Goal: Task Accomplishment & Management: Manage account settings

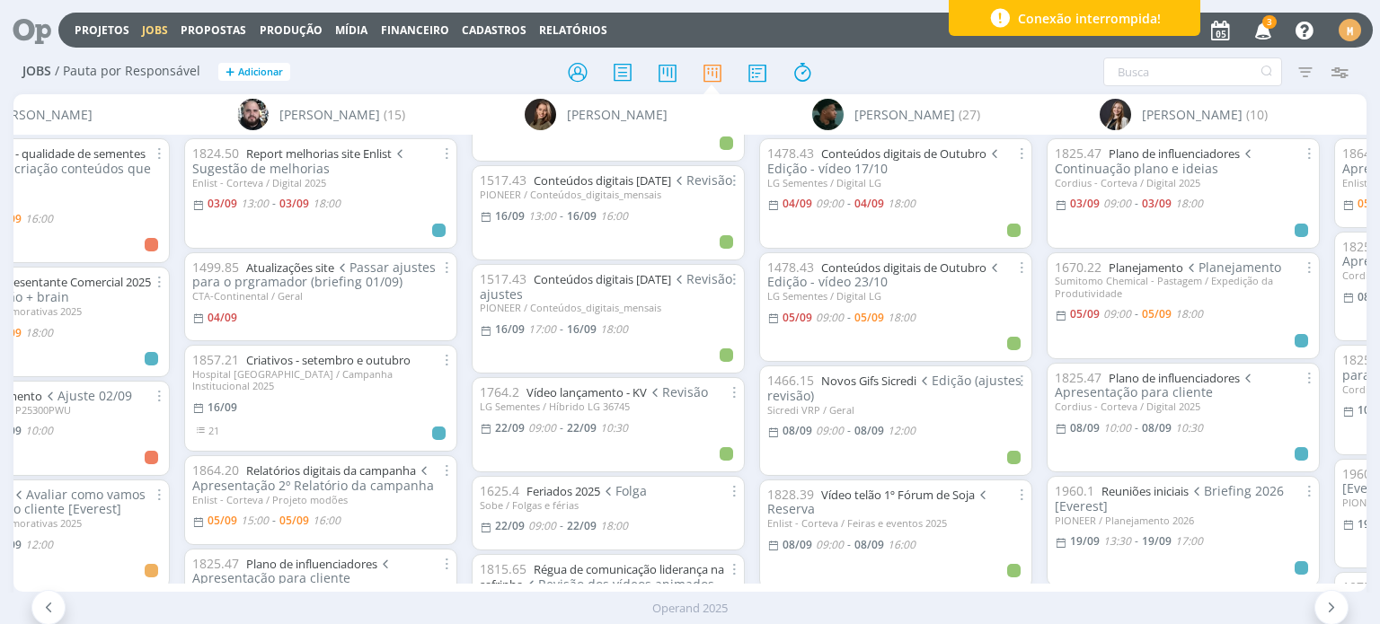
scroll to position [3680, 0]
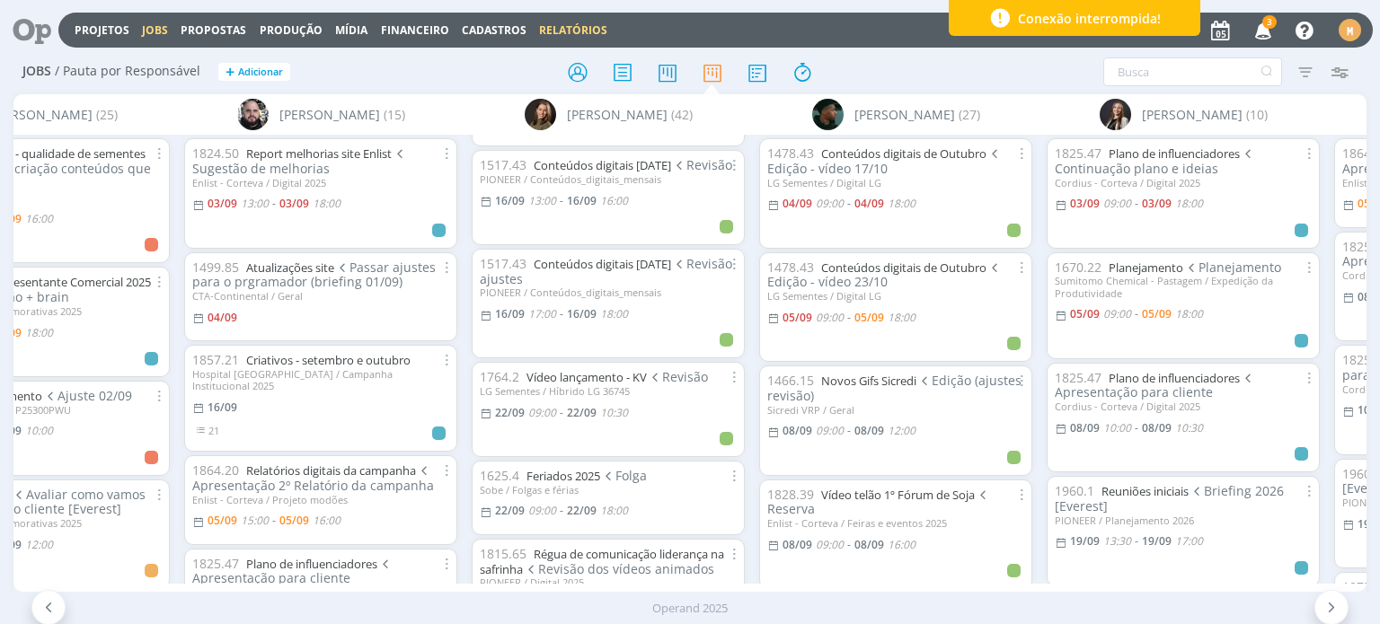
click at [571, 33] on link "Relatórios" at bounding box center [573, 29] width 68 height 15
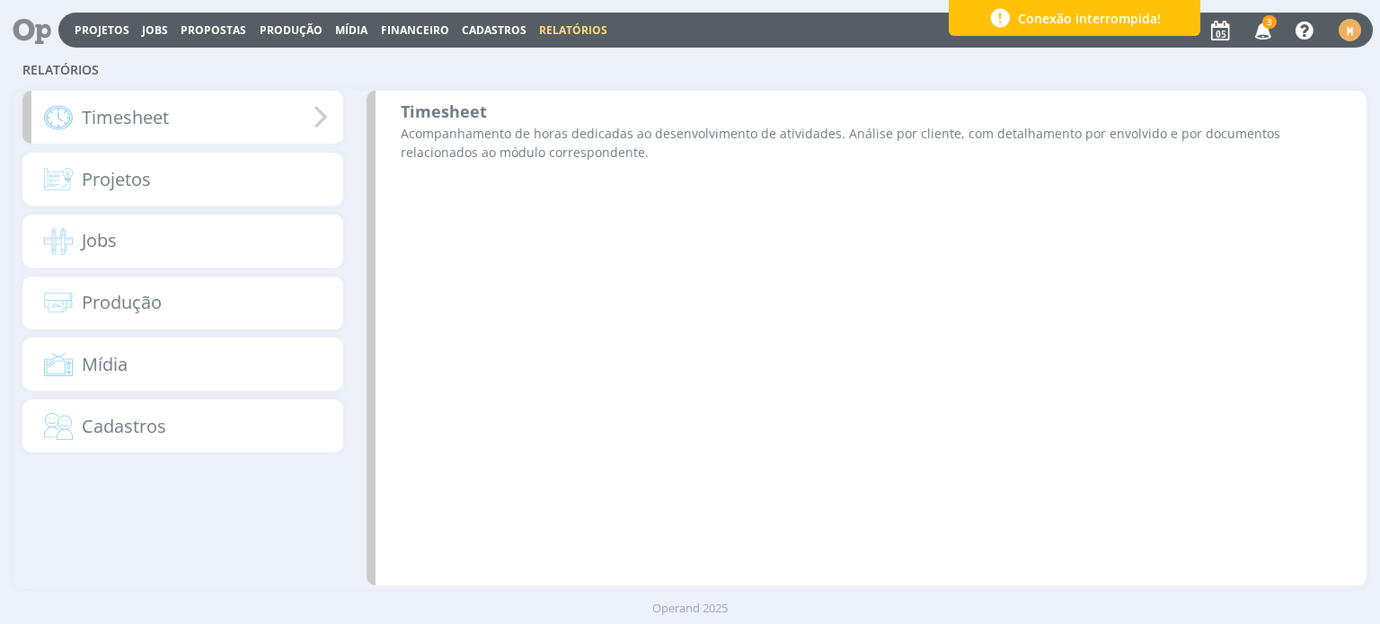
click at [284, 117] on div "Timesheet" at bounding box center [182, 117] width 320 height 53
click at [483, 104] on b "Timesheet" at bounding box center [444, 112] width 86 height 22
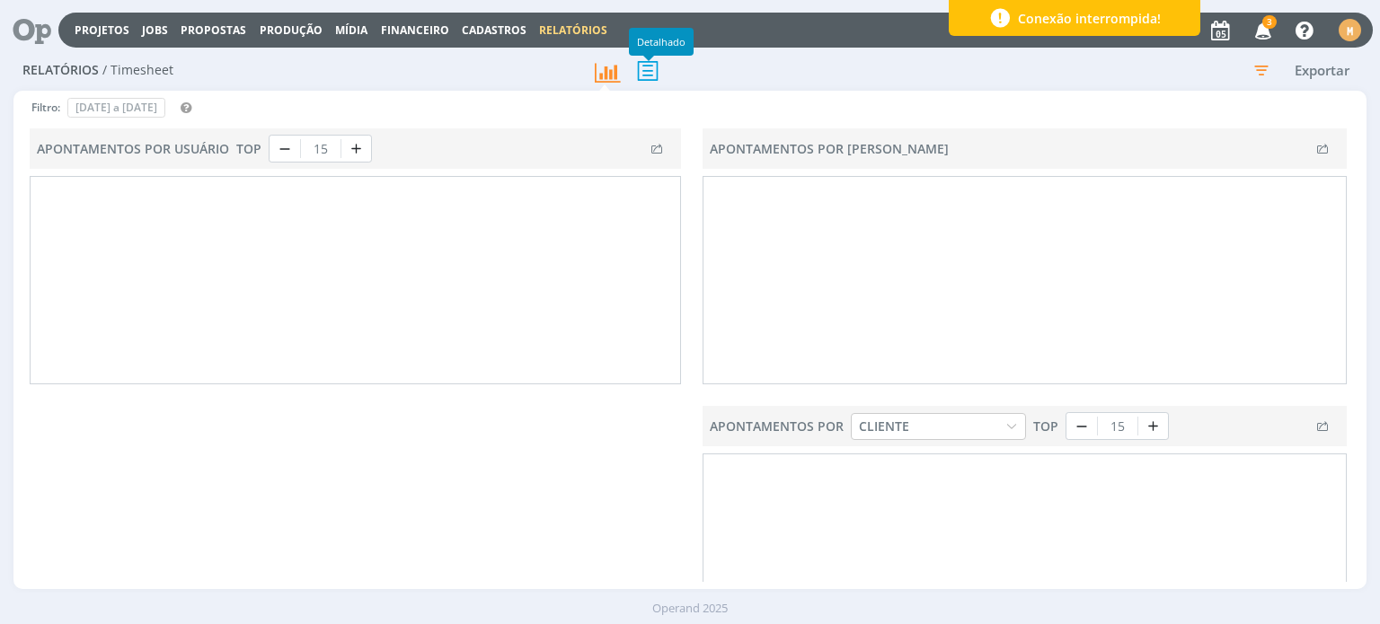
click at [658, 75] on icon at bounding box center [648, 70] width 38 height 37
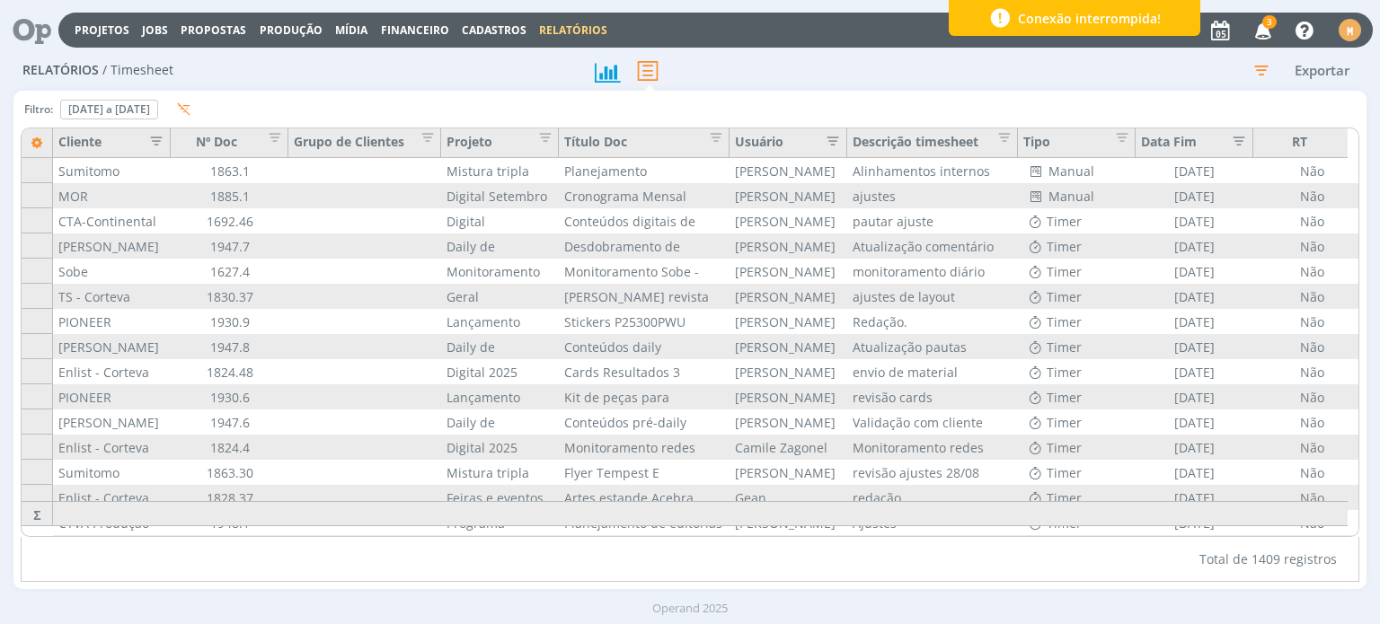
click at [1262, 75] on icon "button" at bounding box center [1261, 70] width 32 height 32
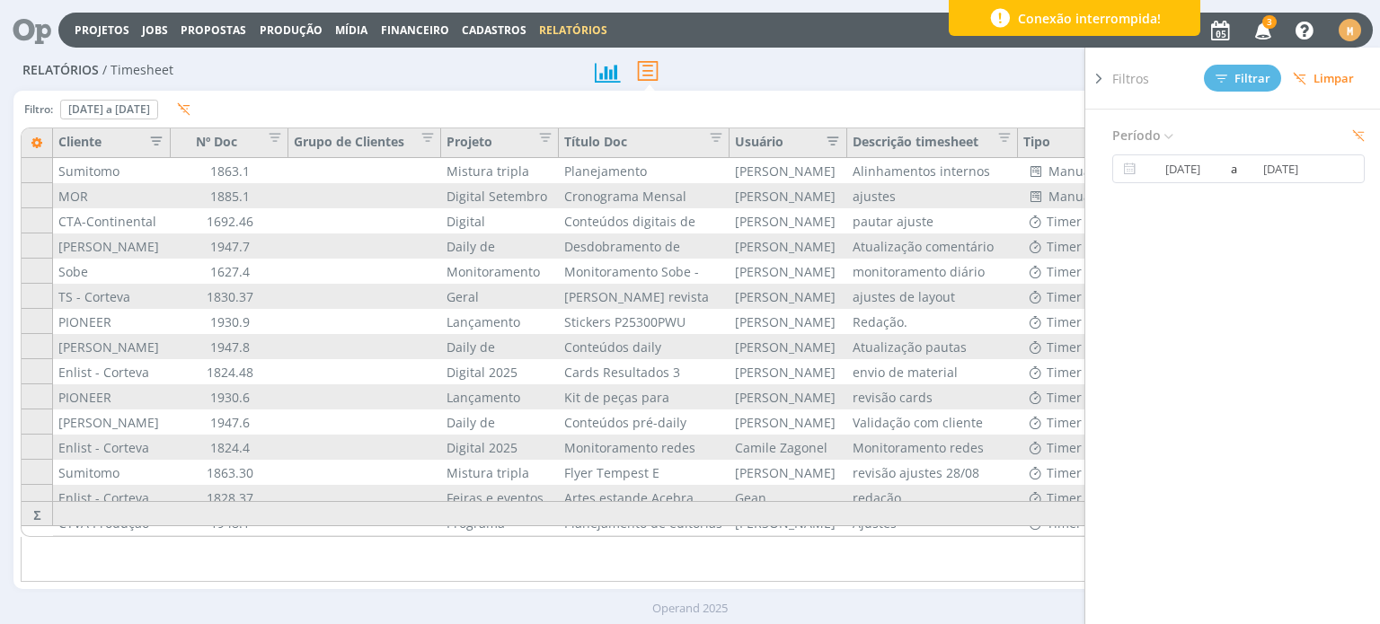
click at [158, 135] on icon "button" at bounding box center [151, 139] width 18 height 18
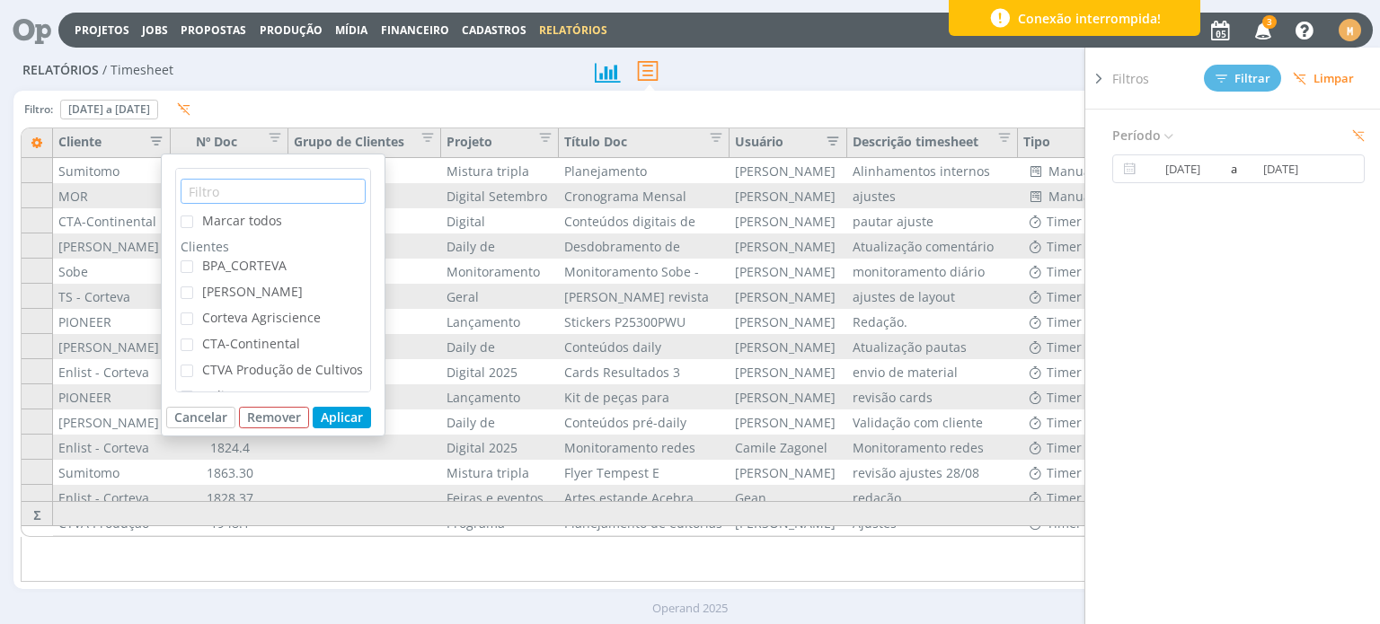
click at [239, 193] on input "text" at bounding box center [273, 191] width 185 height 25
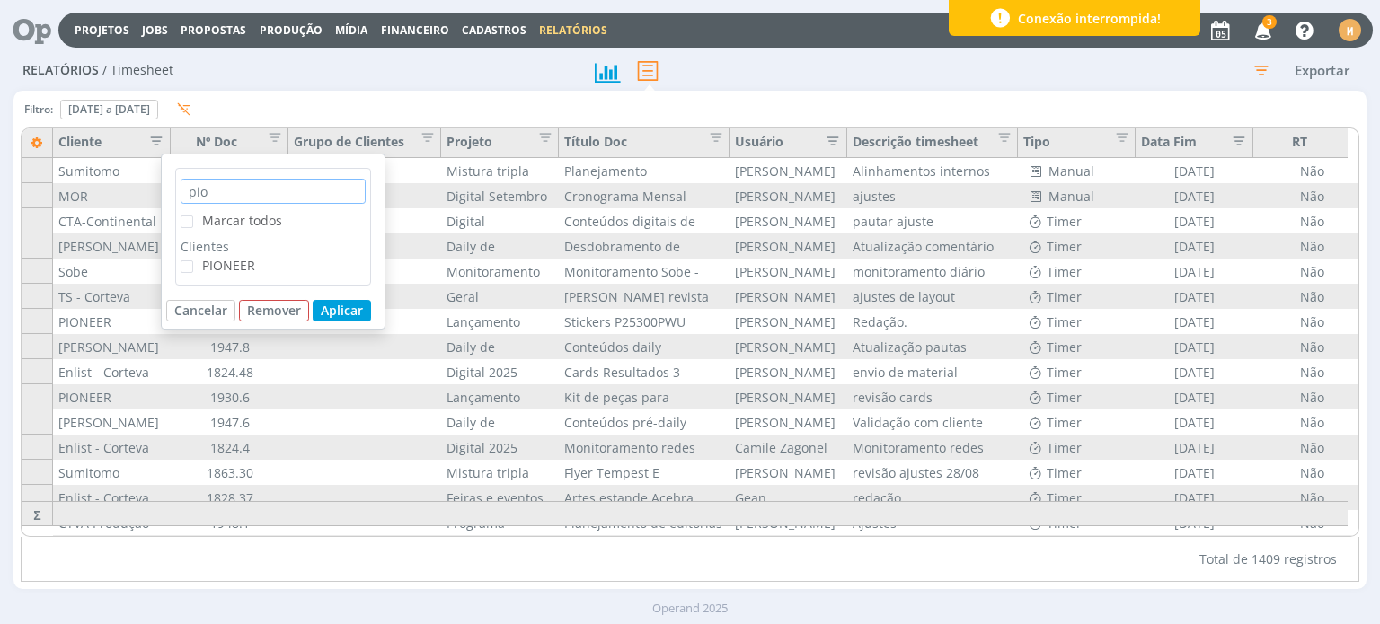
type input "pio"
click at [240, 259] on span "PIONEER" at bounding box center [228, 265] width 53 height 17
click at [193, 261] on input "PIONEER" at bounding box center [193, 261] width 0 height 0
click at [361, 314] on button "Aplicar" at bounding box center [342, 311] width 58 height 22
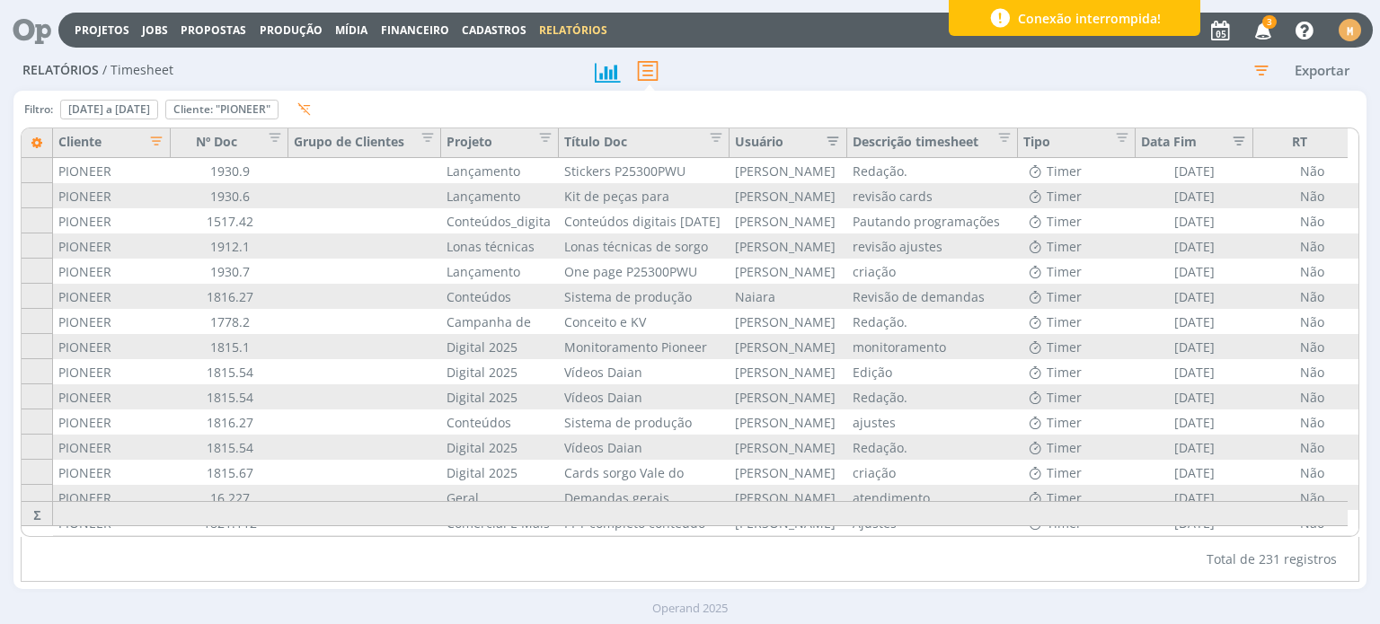
click at [1271, 75] on icon "button" at bounding box center [1261, 70] width 32 height 32
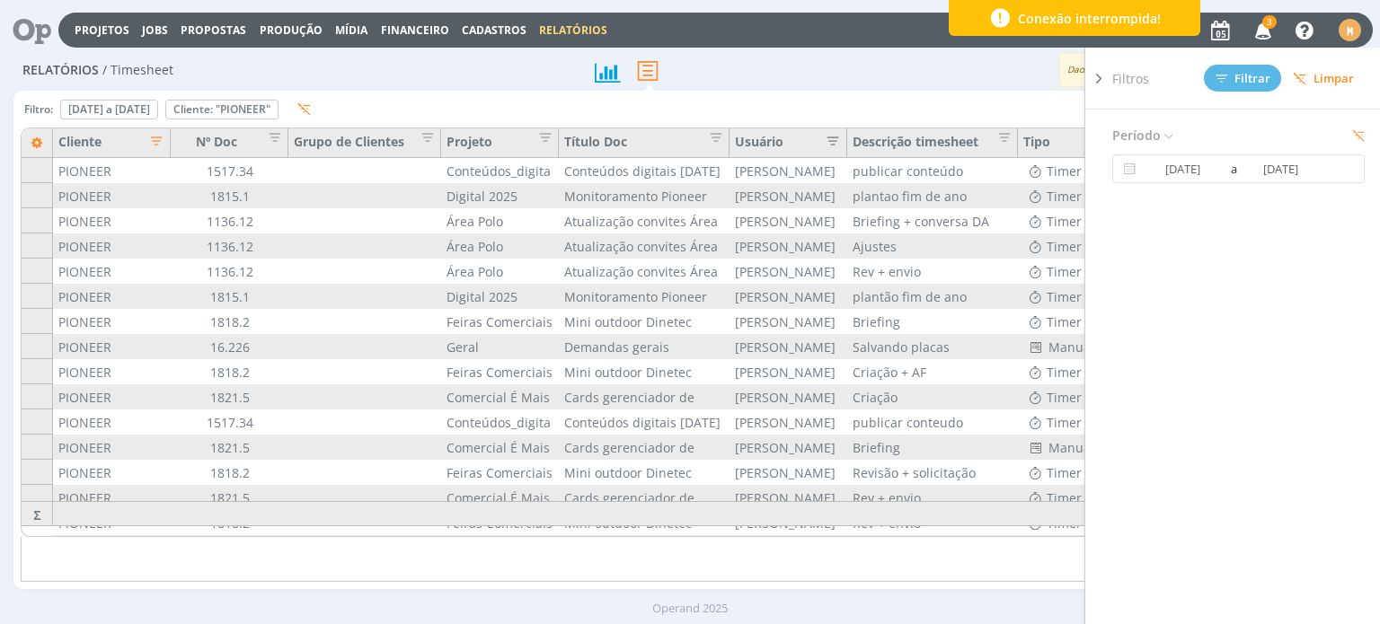
click at [829, 81] on div "Dados gerados em 05/09 às 13:36 Exportar" at bounding box center [1083, 70] width 563 height 34
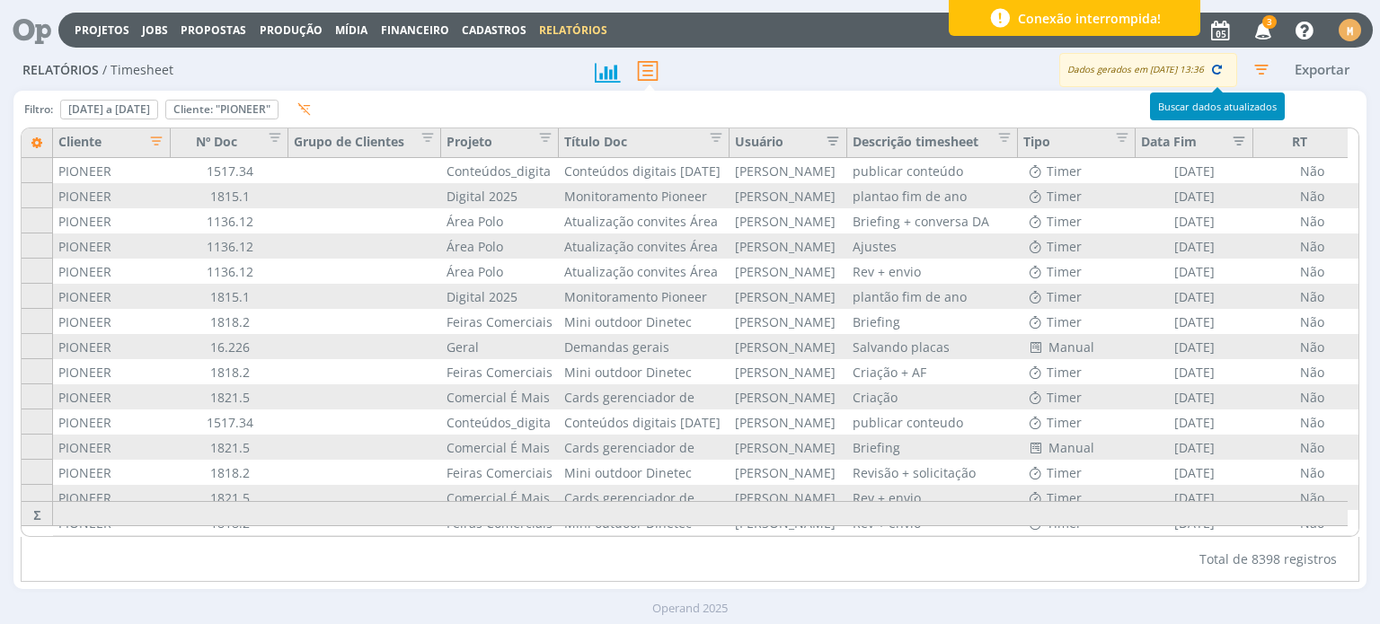
click at [1224, 76] on icon "button" at bounding box center [1217, 69] width 16 height 16
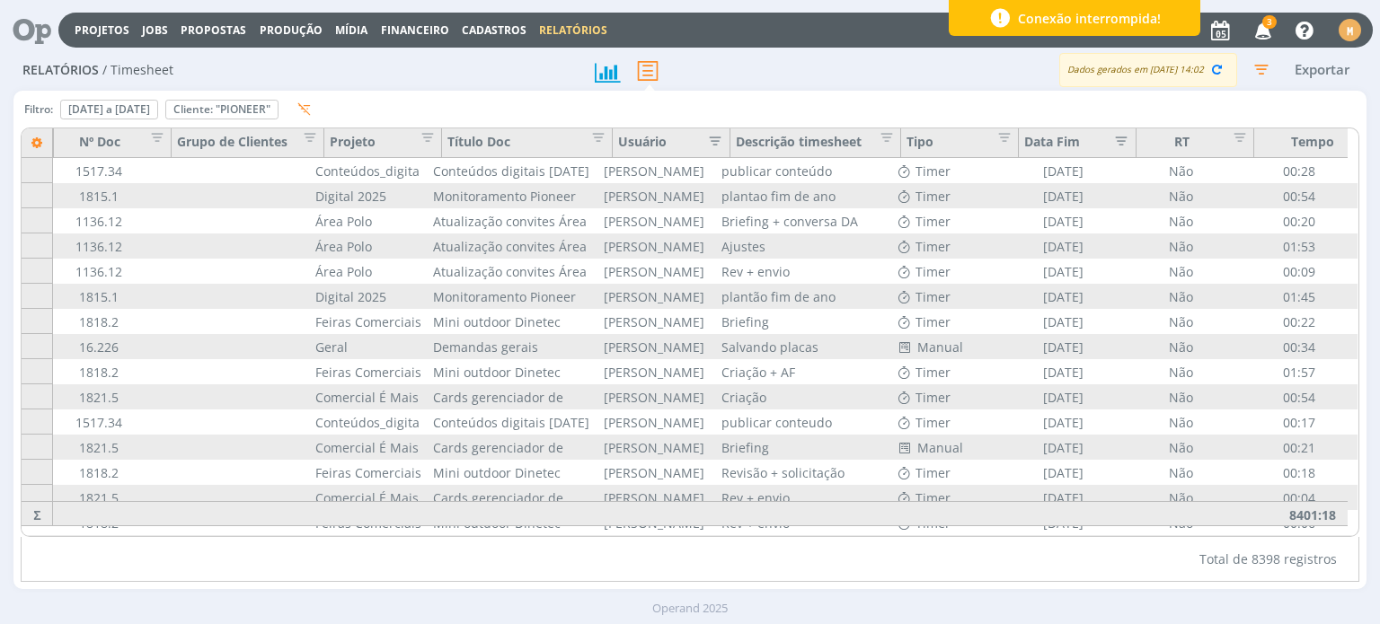
scroll to position [0, 140]
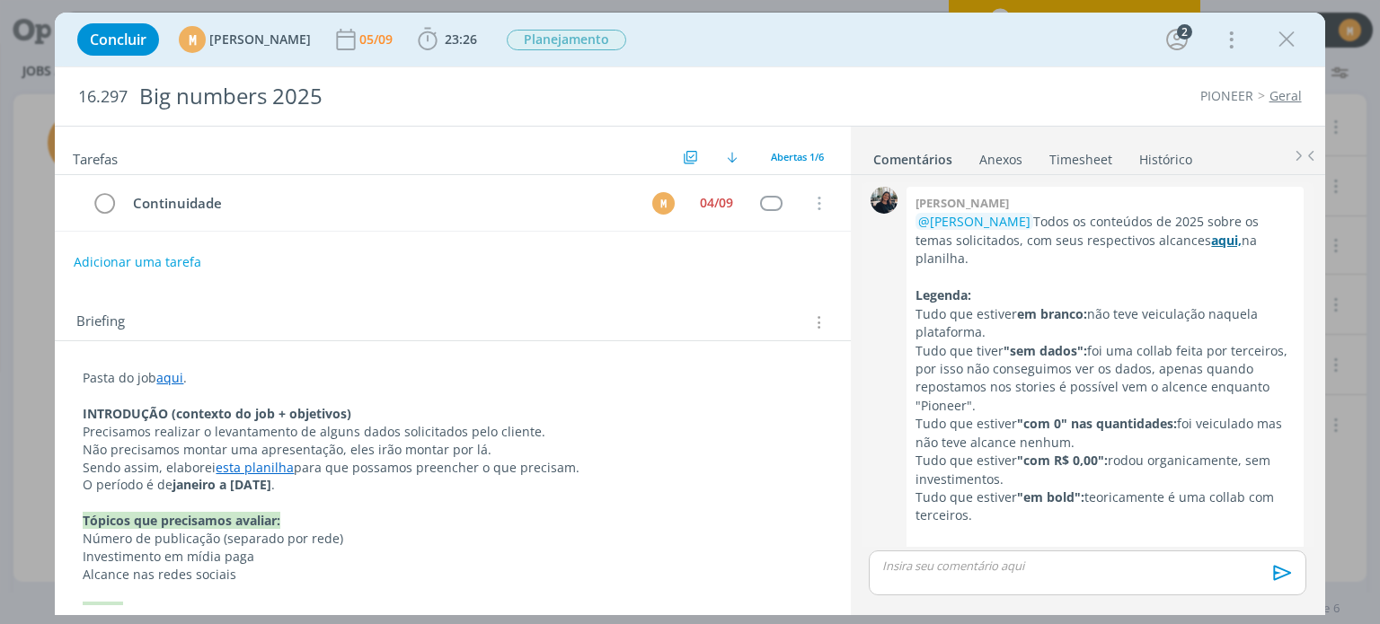
click at [1232, 240] on strong "aqui," at bounding box center [1226, 240] width 31 height 17
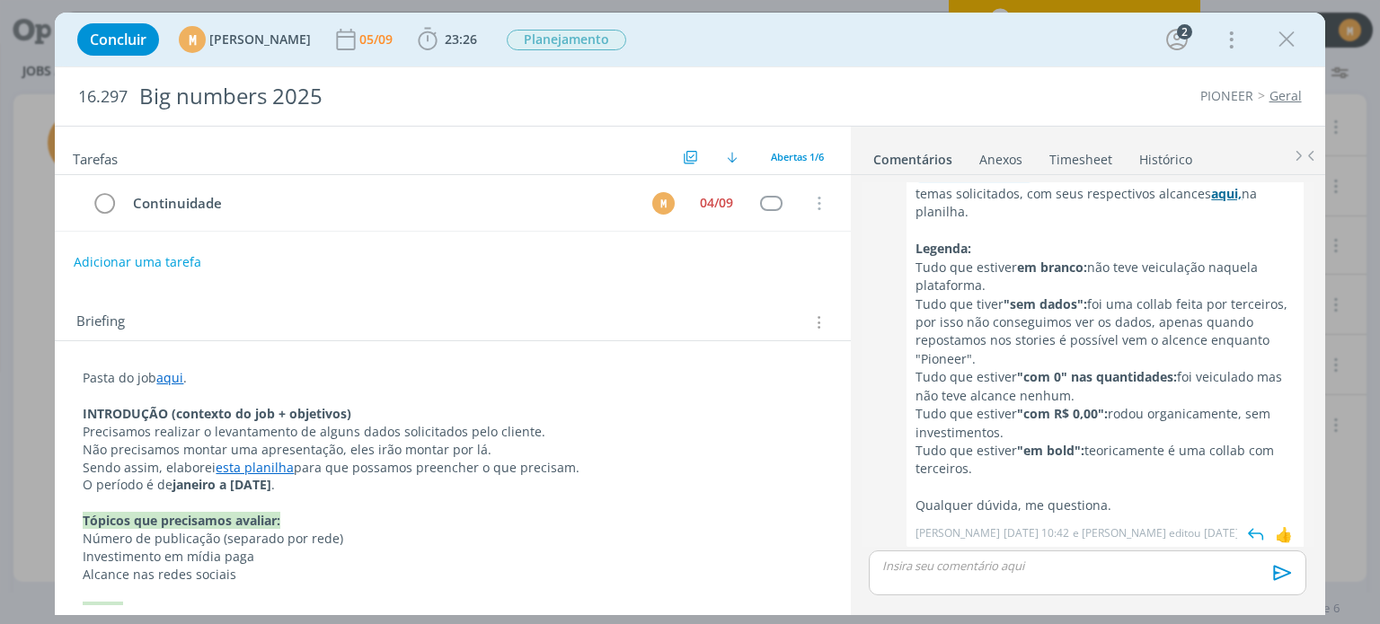
scroll to position [50, 0]
click at [164, 377] on link "aqui" at bounding box center [169, 377] width 27 height 17
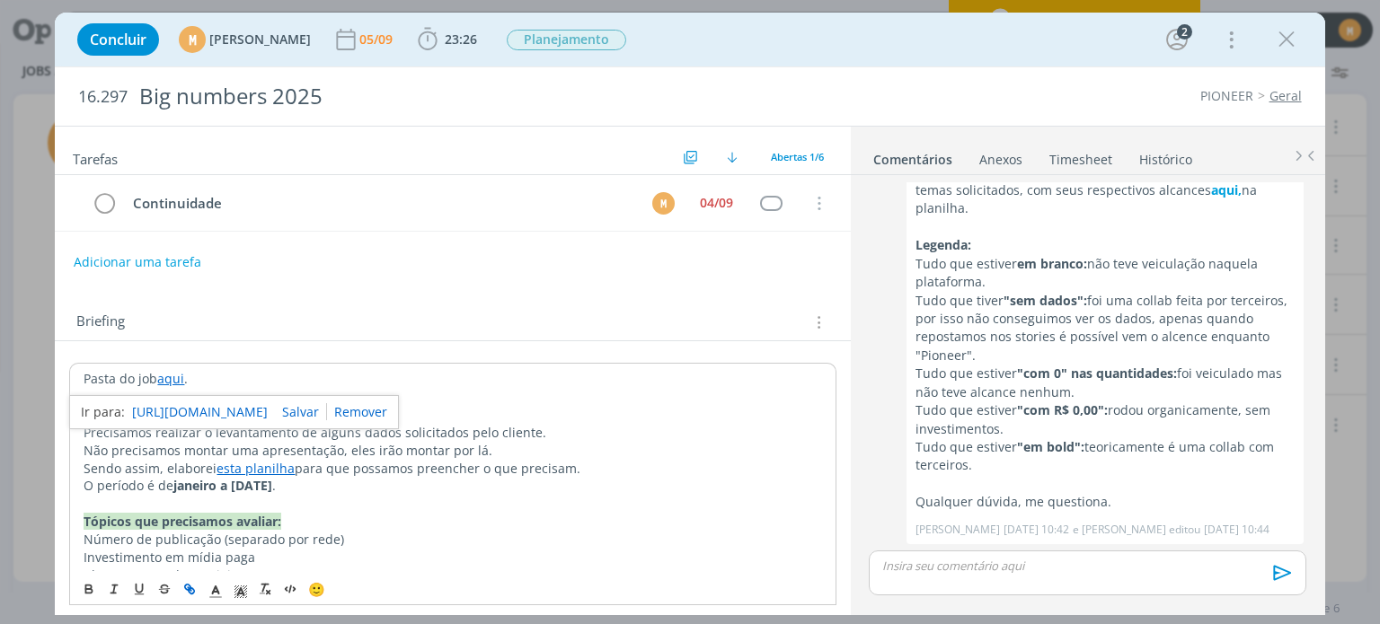
click at [175, 417] on link "https://sobeae.sharepoint.com/:f:/s/SOBEAE/Eqzq1CR8p0dAoyI9efBrUJgBxVpQMtaxwxeE…" at bounding box center [200, 412] width 136 height 23
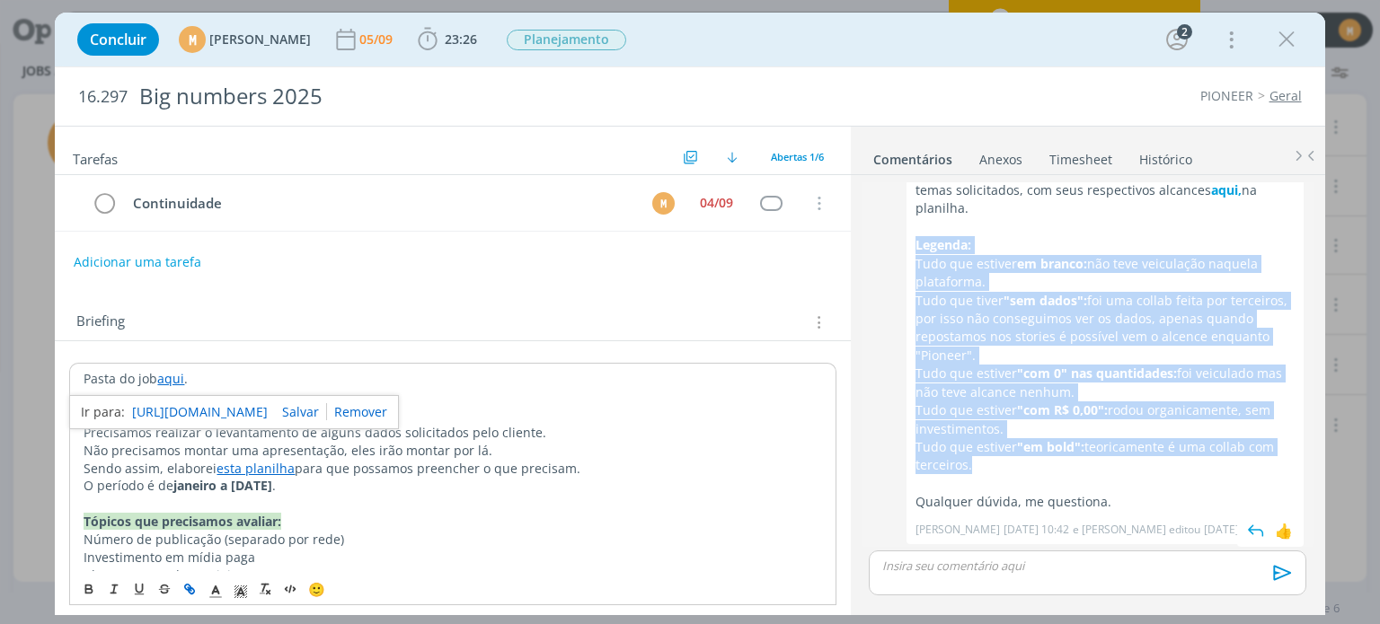
drag, startPoint x: 913, startPoint y: 245, endPoint x: 1023, endPoint y: 465, distance: 245.9
click at [1023, 465] on div "Mayara peruzzo @Mariana Kochenborger Todos os conteúdos de 2025 sobre os temas …" at bounding box center [1105, 341] width 397 height 408
copy div "Legenda: Tudo que estiver em branco: não teve veiculação naquela plataforma. Tu…"
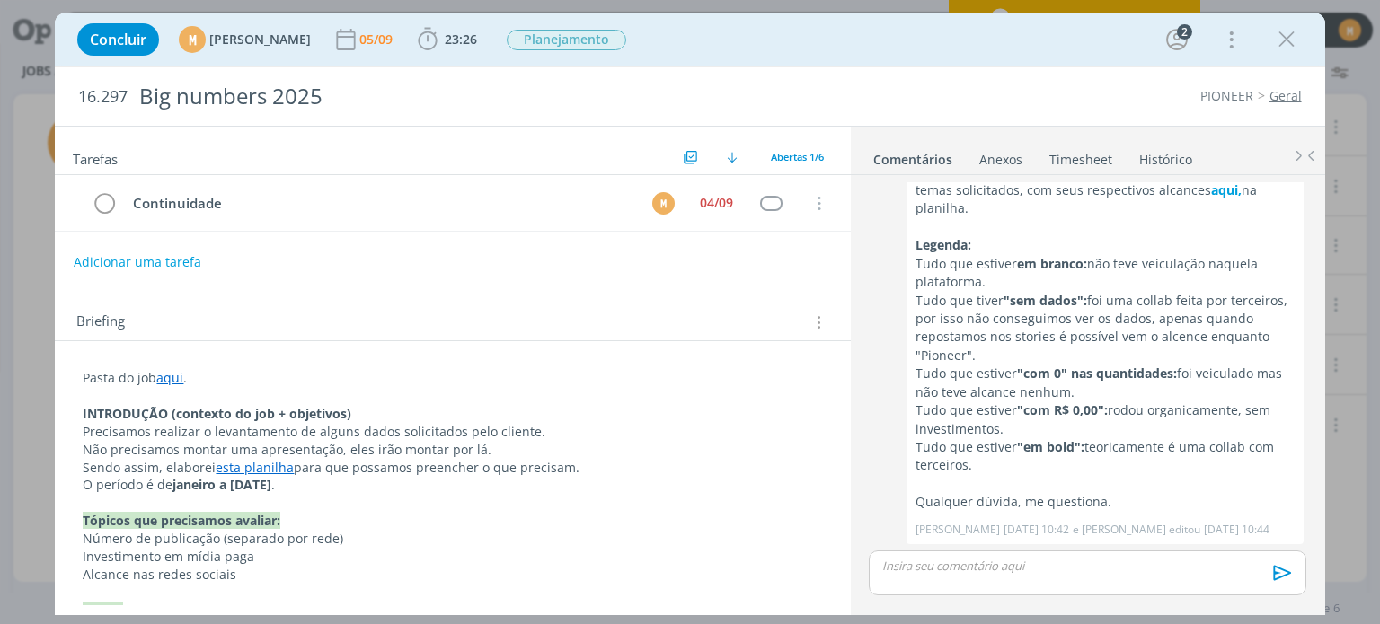
click at [1007, 577] on div "dialog" at bounding box center [1087, 573] width 437 height 45
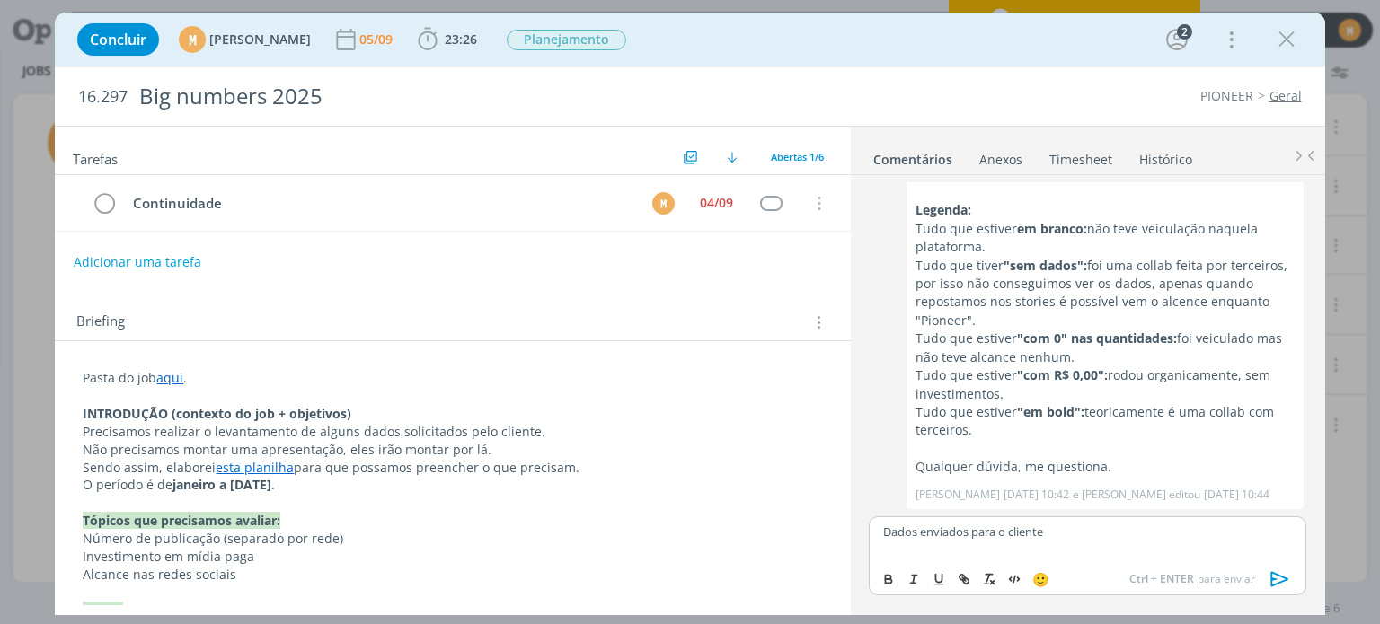
click at [1272, 588] on icon "dialog" at bounding box center [1280, 579] width 27 height 27
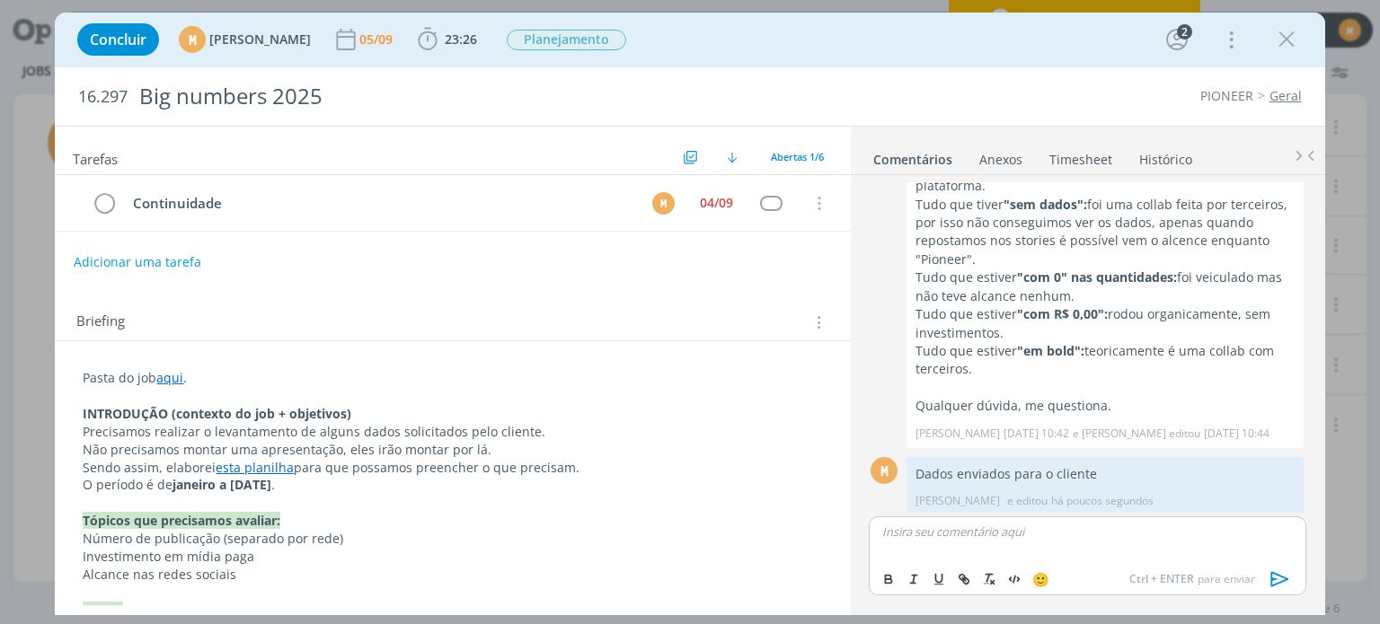
scroll to position [153, 0]
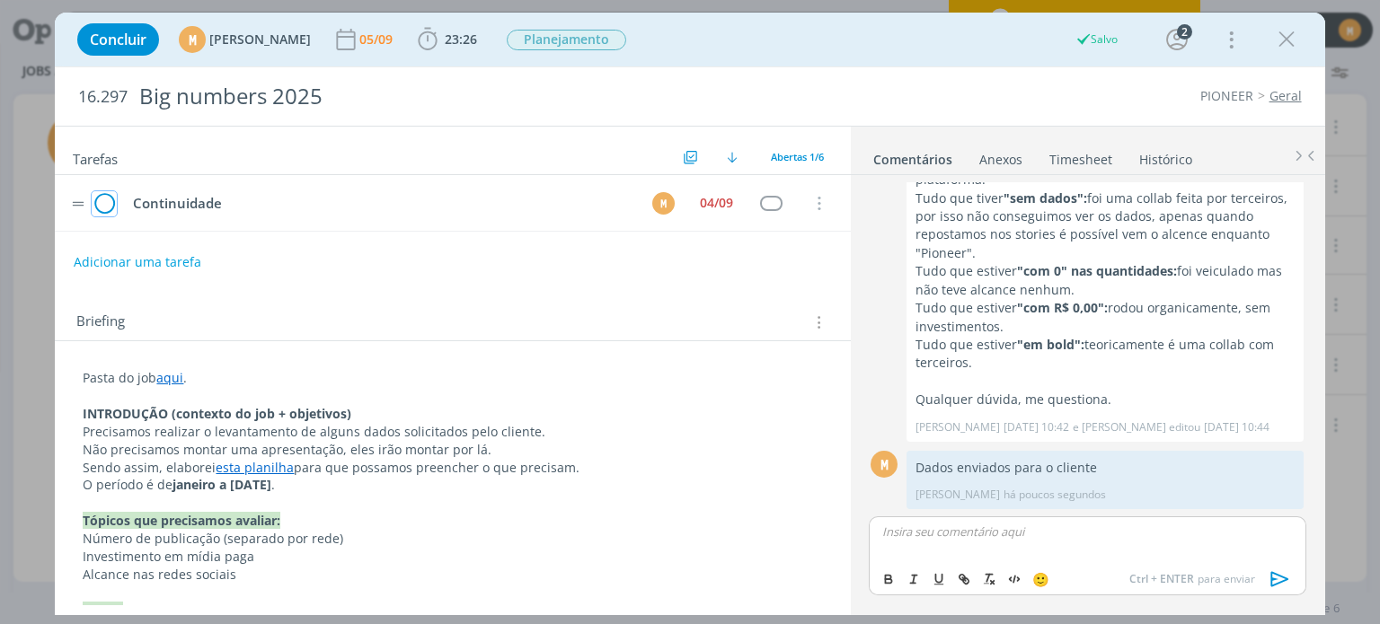
click at [106, 206] on icon "dialog" at bounding box center [104, 203] width 25 height 27
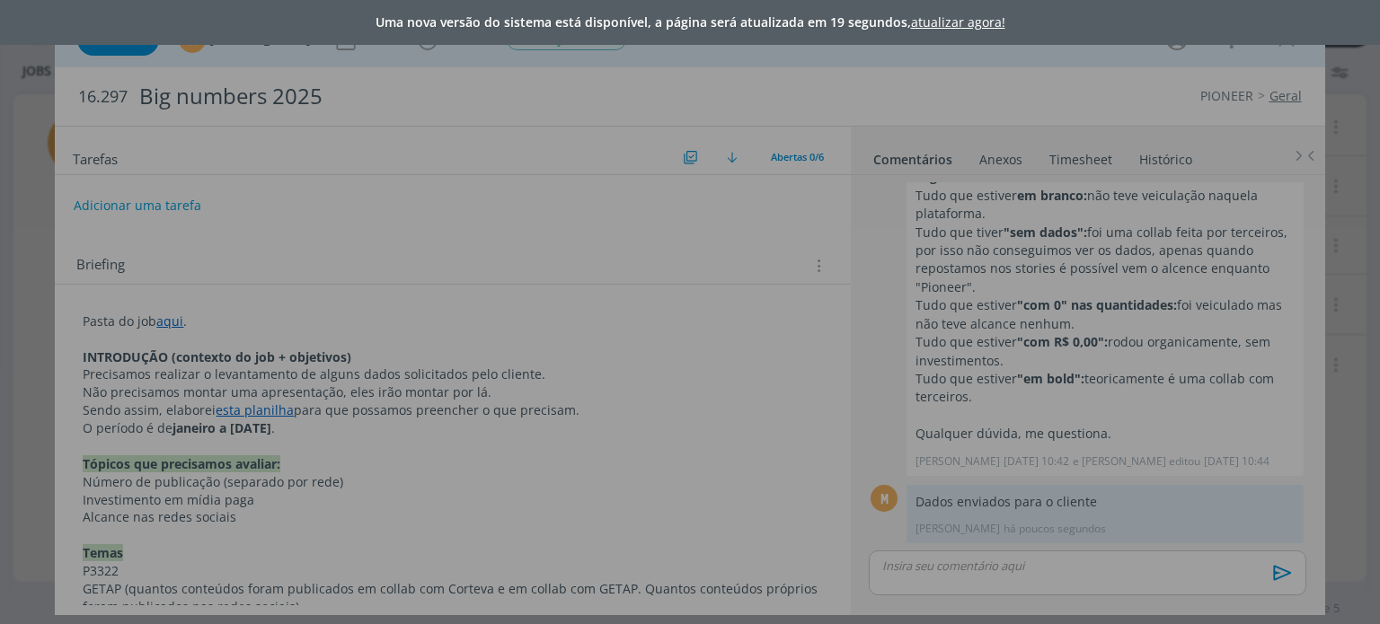
click at [923, 25] on link "atualizar agora!" at bounding box center [958, 21] width 94 height 17
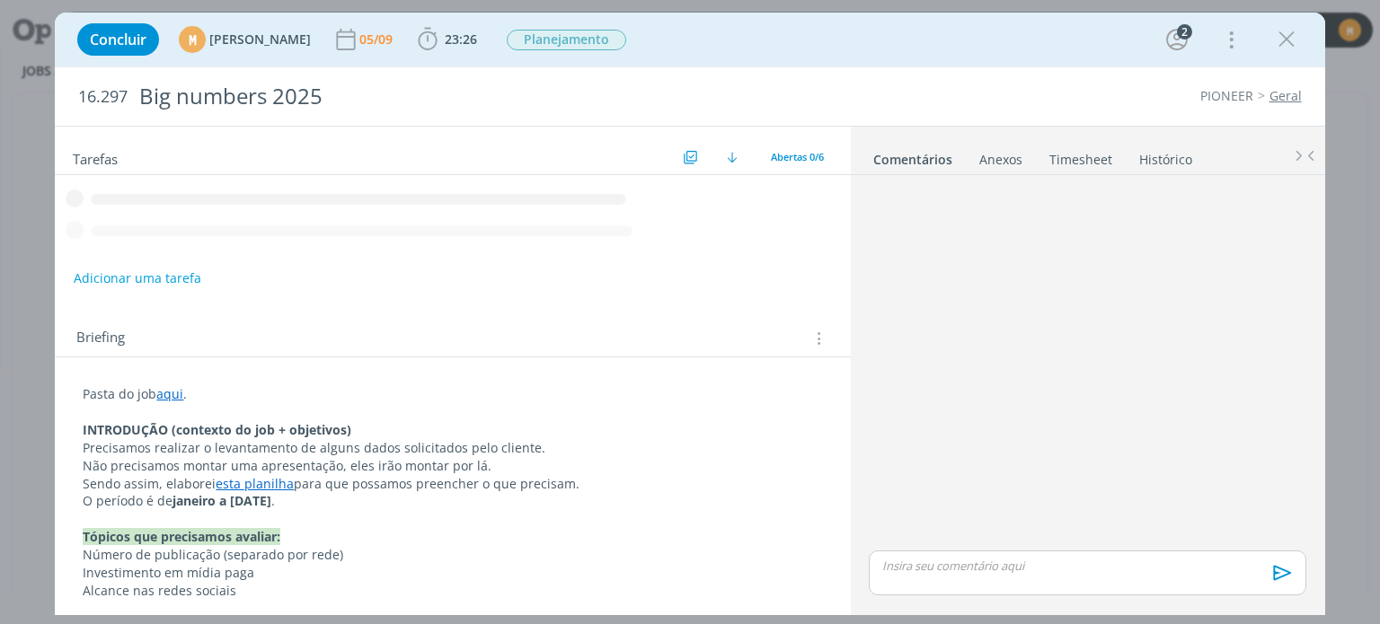
scroll to position [119, 0]
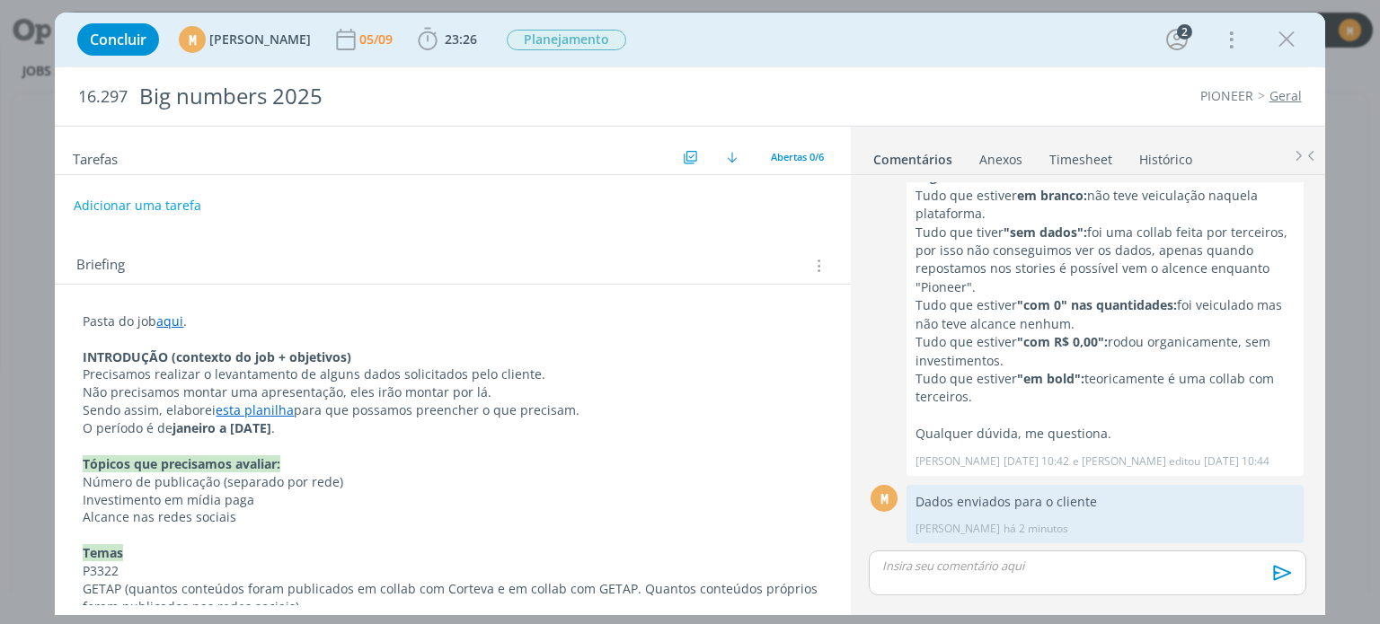
click at [477, 536] on p "dialog" at bounding box center [453, 536] width 740 height 18
click at [581, 46] on span "Planejamento" at bounding box center [567, 40] width 120 height 21
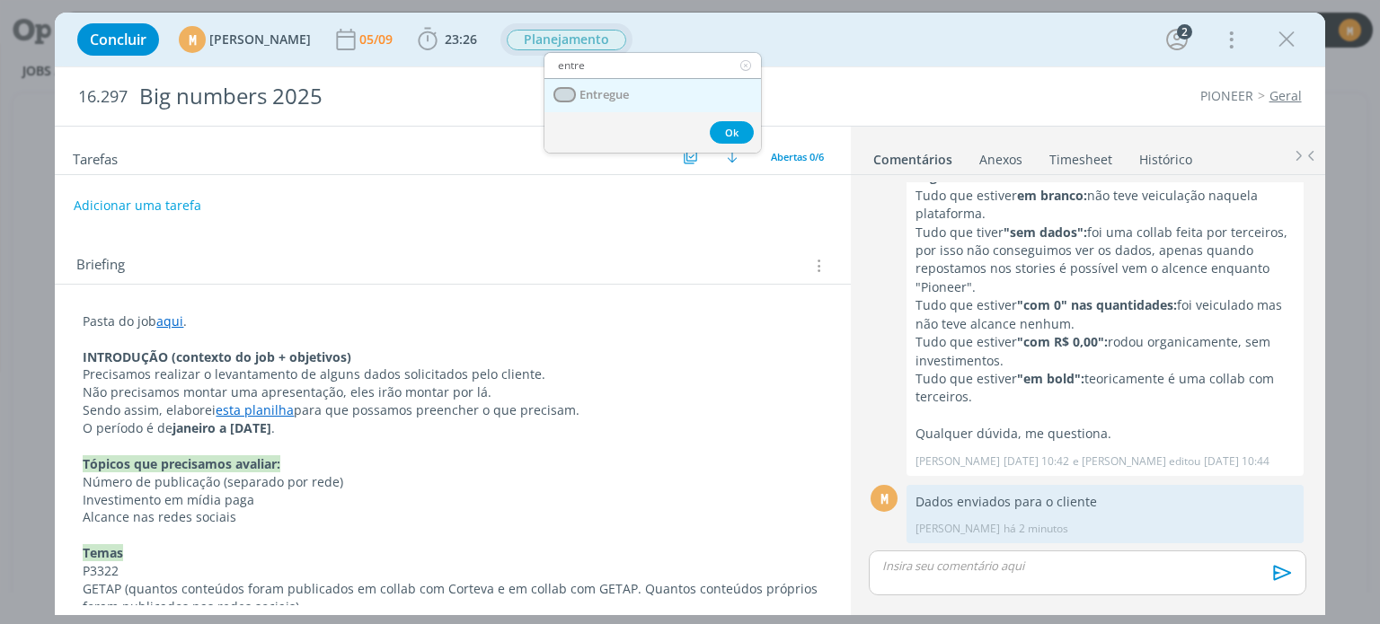
type input "entre"
click at [607, 89] on span "Entregue" at bounding box center [604, 95] width 49 height 14
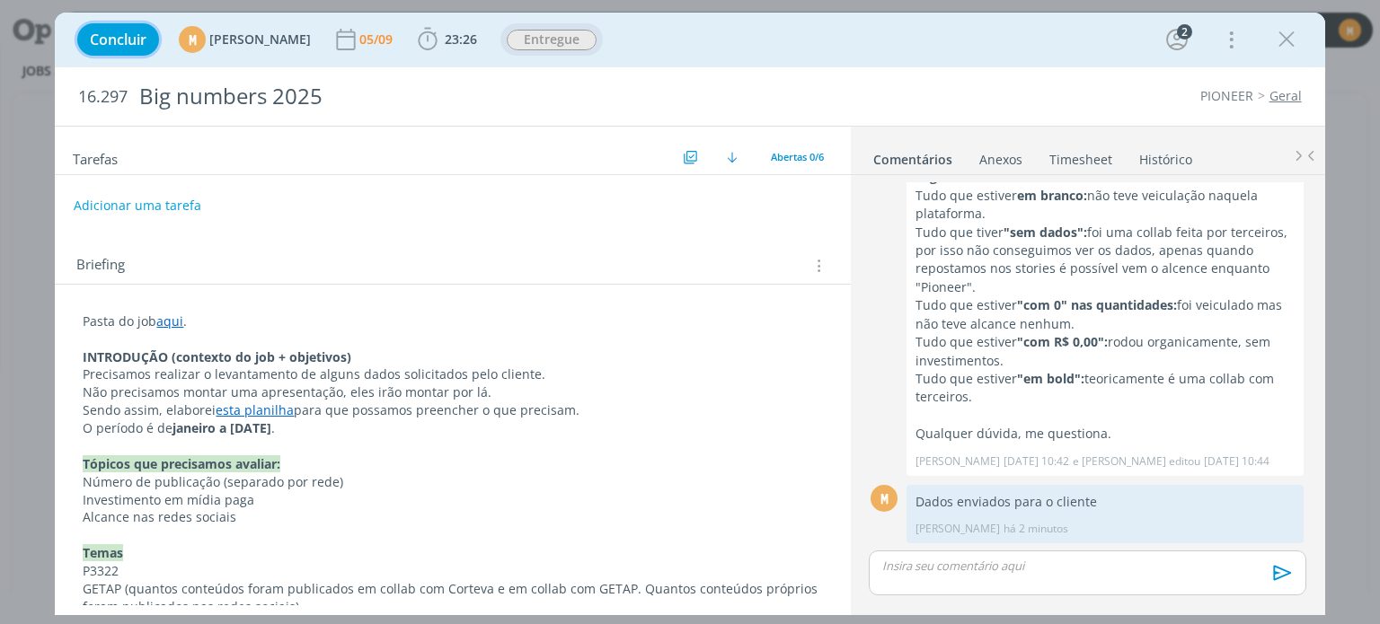
click at [117, 46] on span "Concluir" at bounding box center [118, 39] width 57 height 14
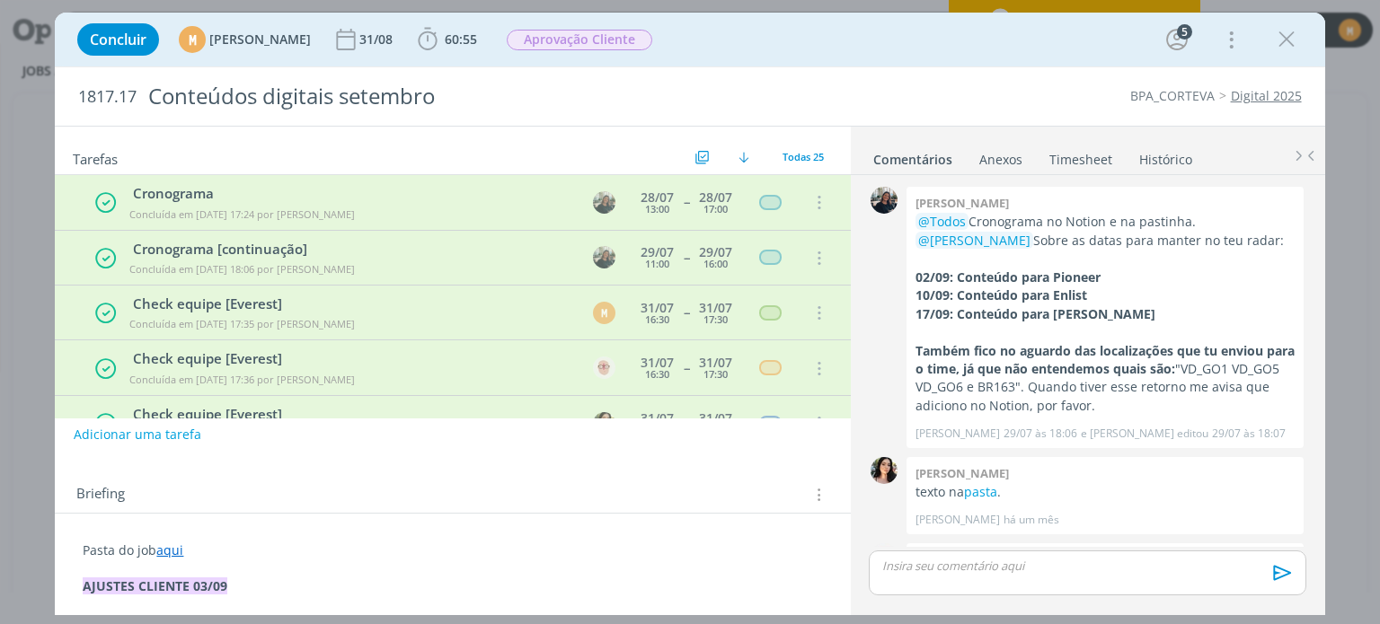
scroll to position [1229, 0]
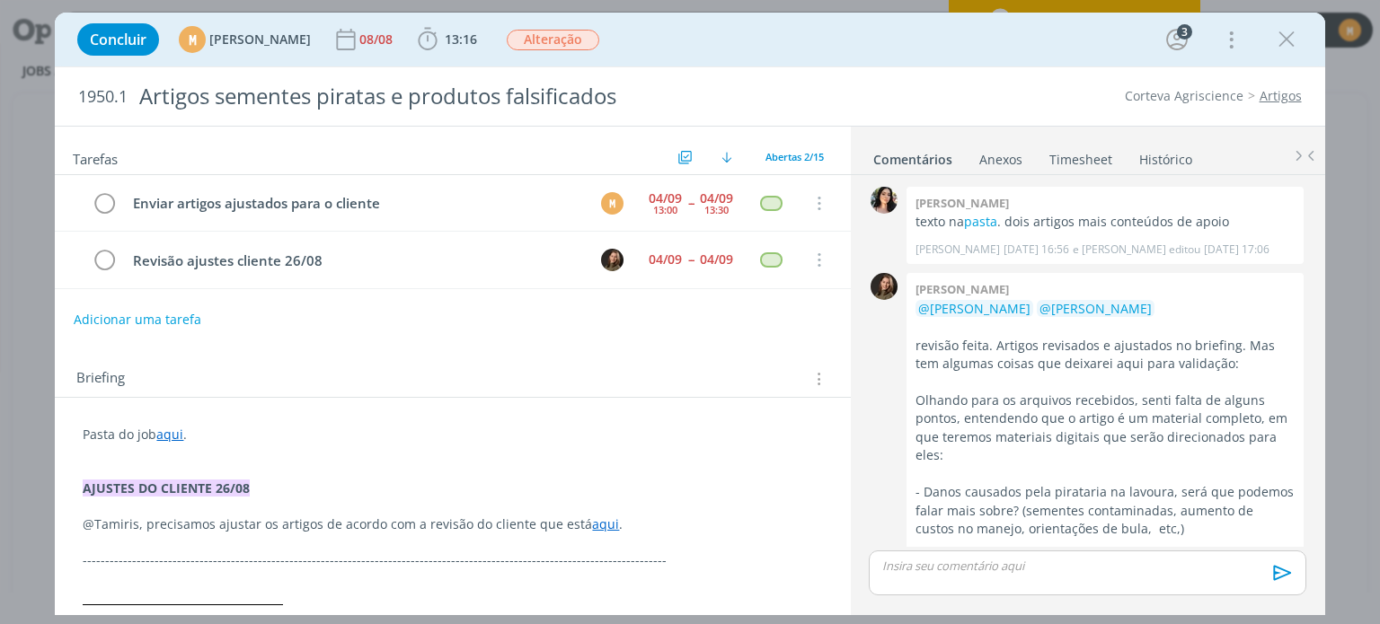
scroll to position [1491, 0]
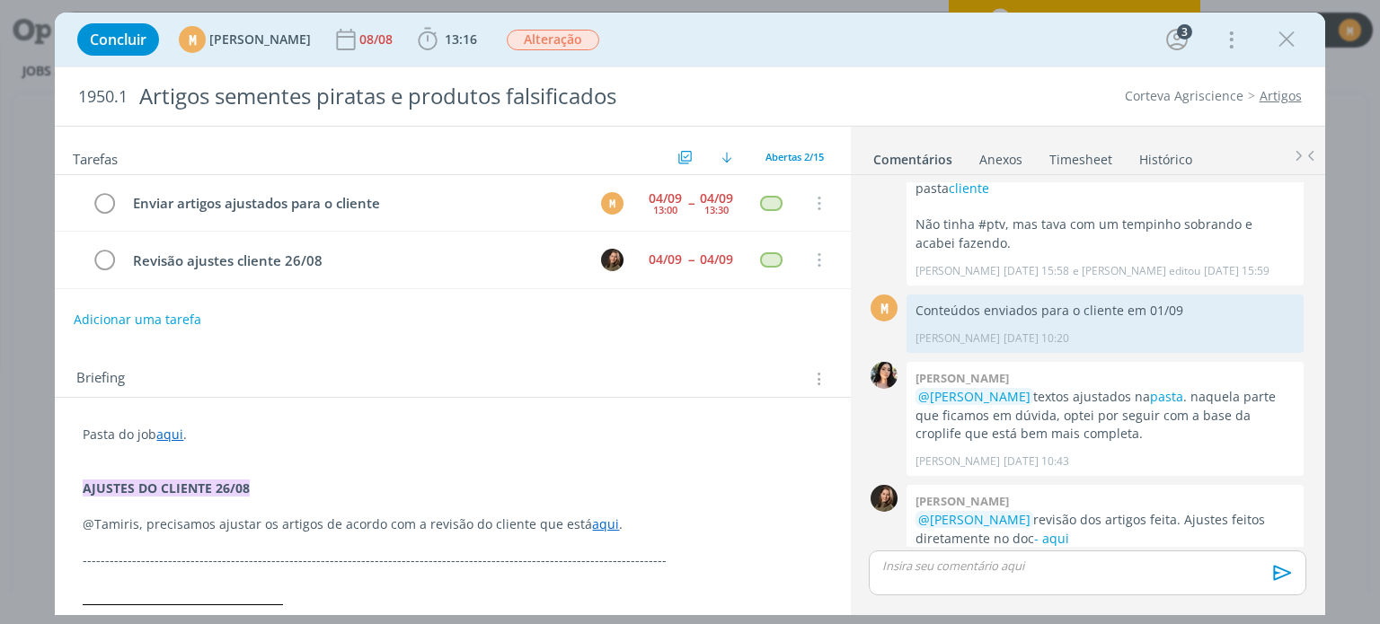
click at [158, 434] on link "aqui" at bounding box center [169, 434] width 27 height 17
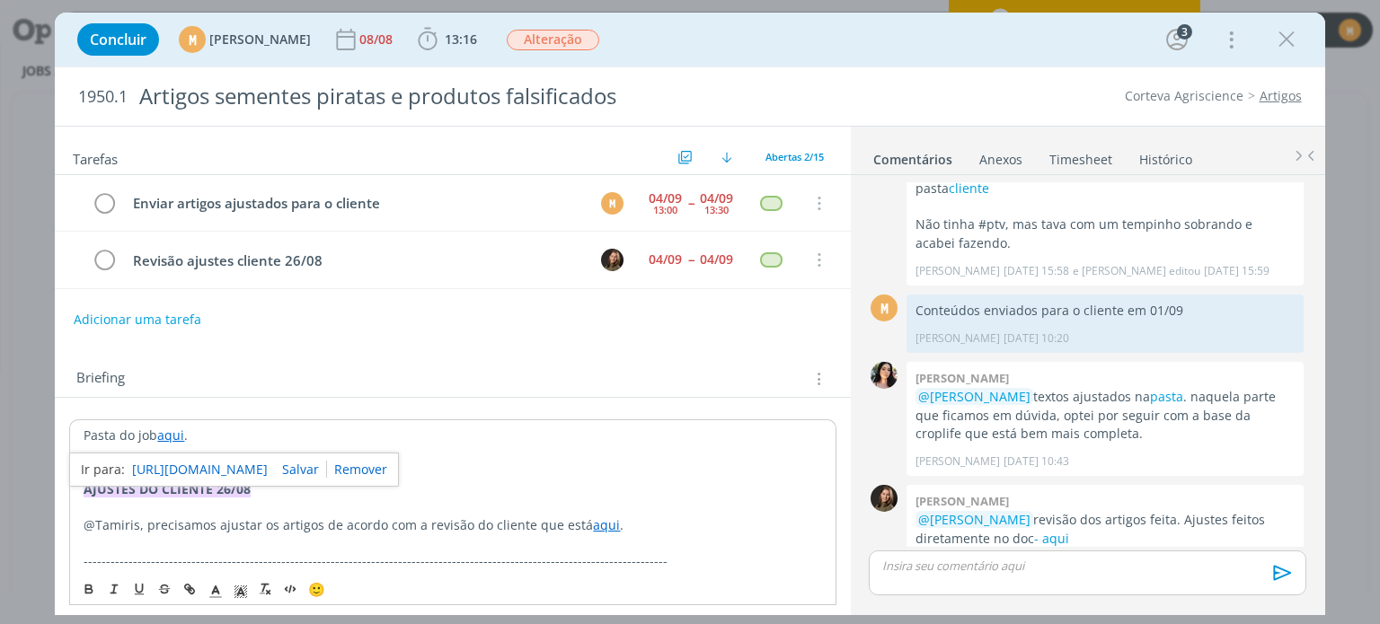
click at [173, 469] on link "https://sobeae.sharepoint.com/:f:/s/SOBEAE/EgpzhoXVC09Nq9x_Z97j_wQBORwBU3sDieBj…" at bounding box center [200, 469] width 136 height 23
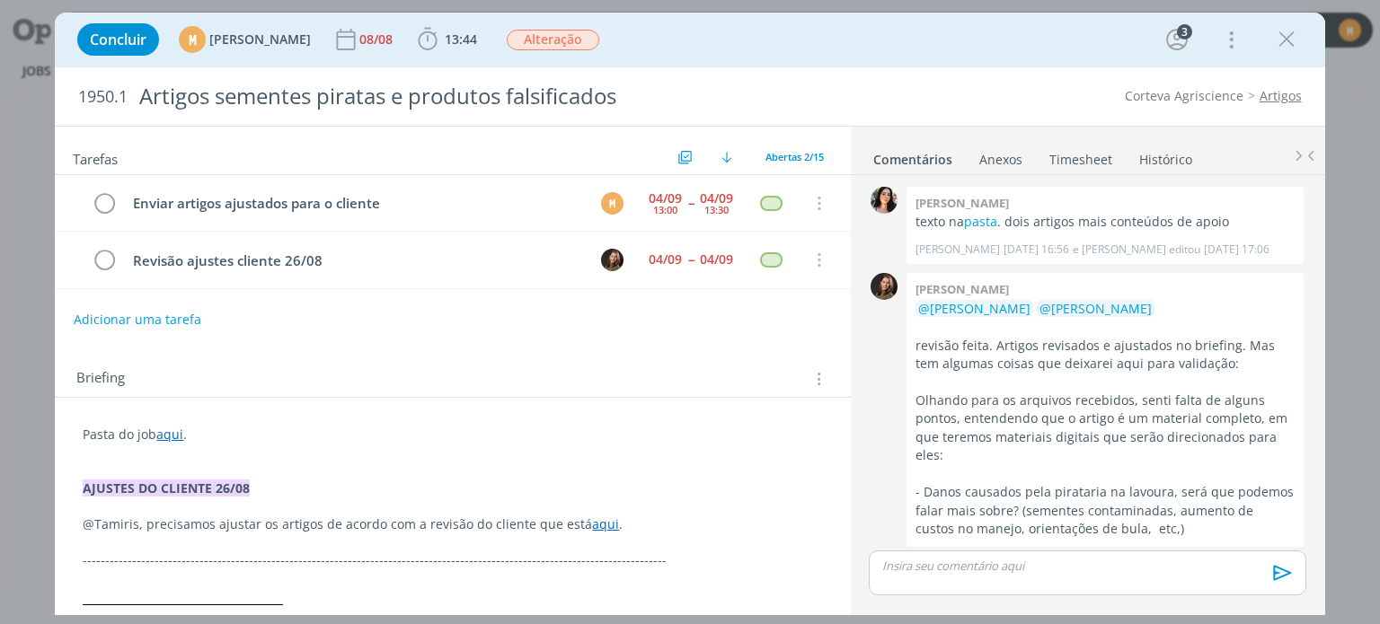
scroll to position [1491, 0]
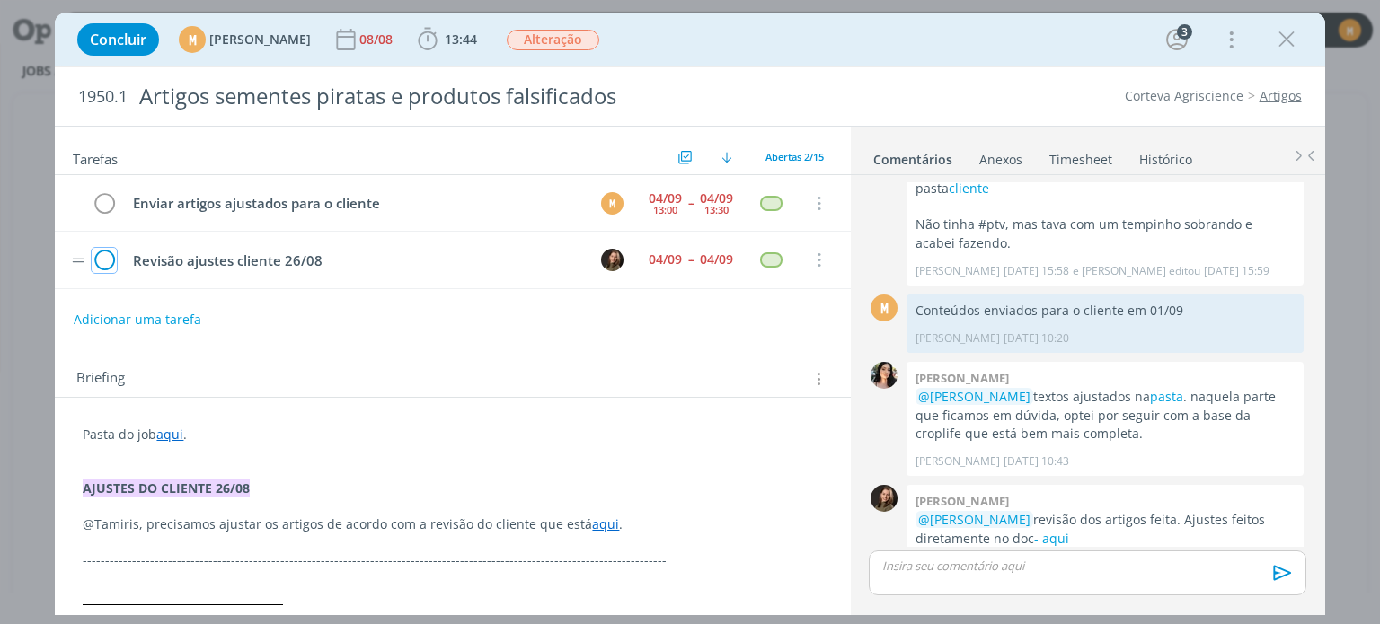
click at [109, 254] on icon "dialog" at bounding box center [104, 260] width 25 height 27
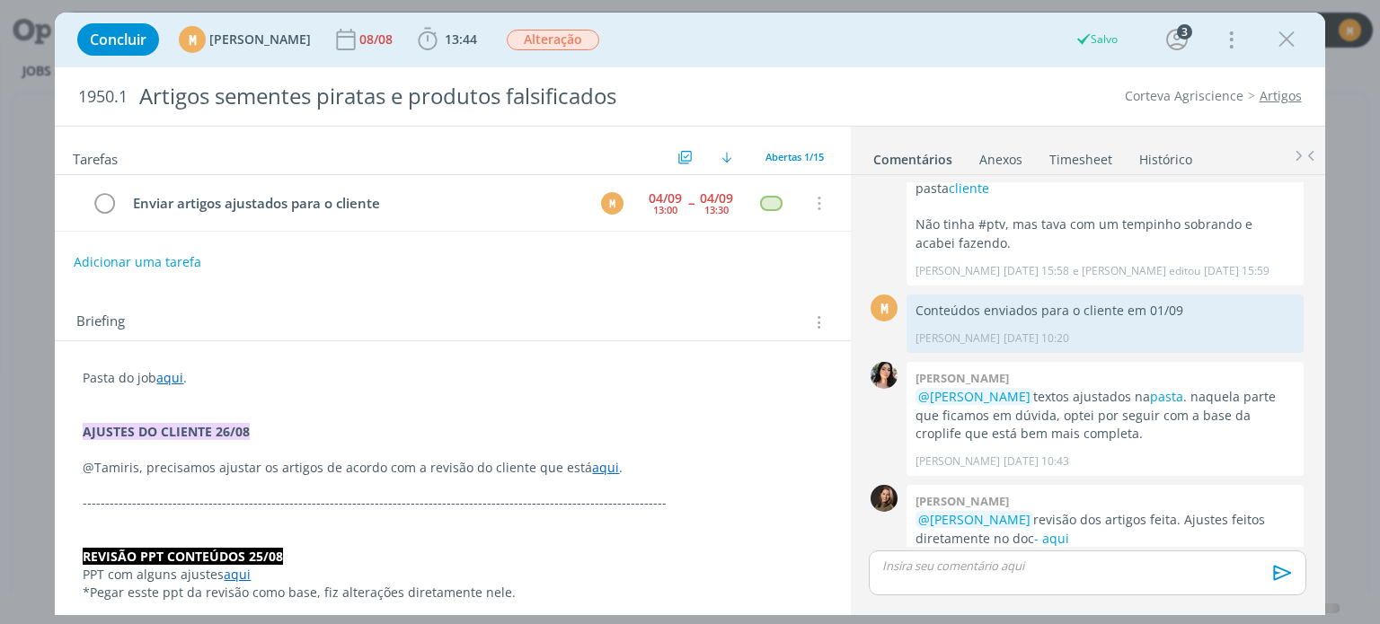
click at [1071, 157] on link "Timesheet" at bounding box center [1081, 156] width 65 height 26
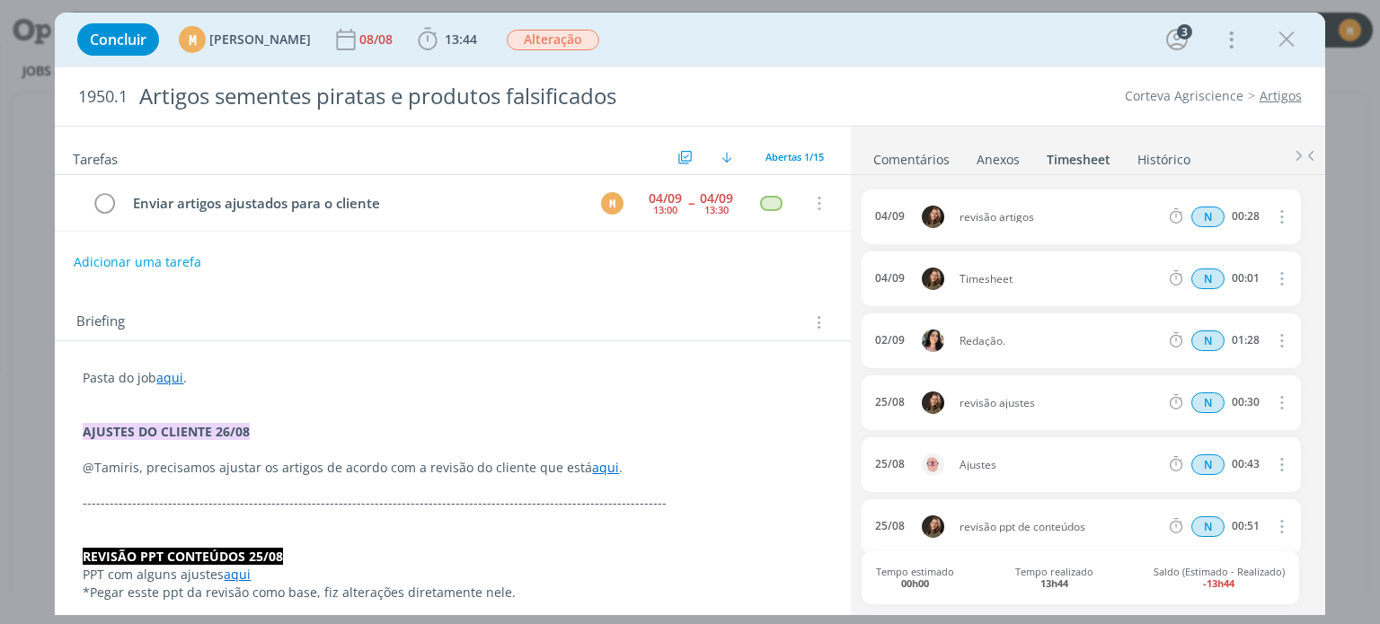
click at [916, 157] on link "Comentários" at bounding box center [912, 156] width 78 height 26
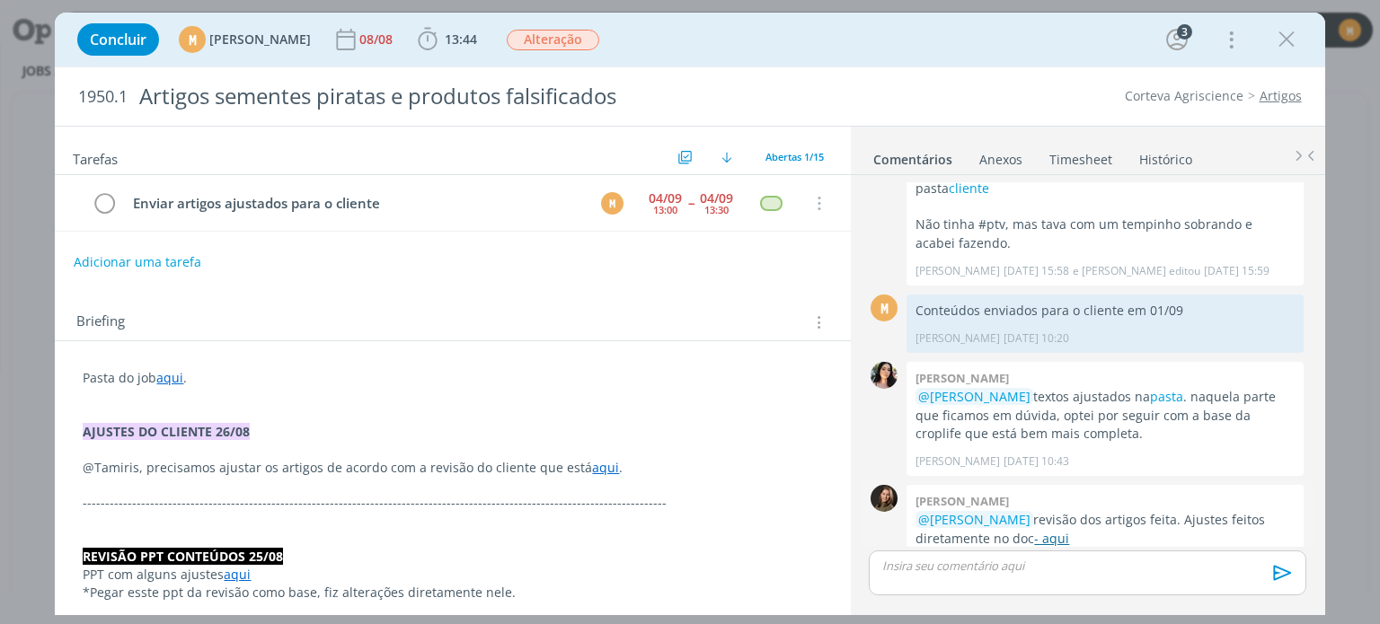
click at [1069, 530] on link "- aqui" at bounding box center [1051, 538] width 35 height 17
click at [106, 206] on icon "dialog" at bounding box center [104, 203] width 25 height 27
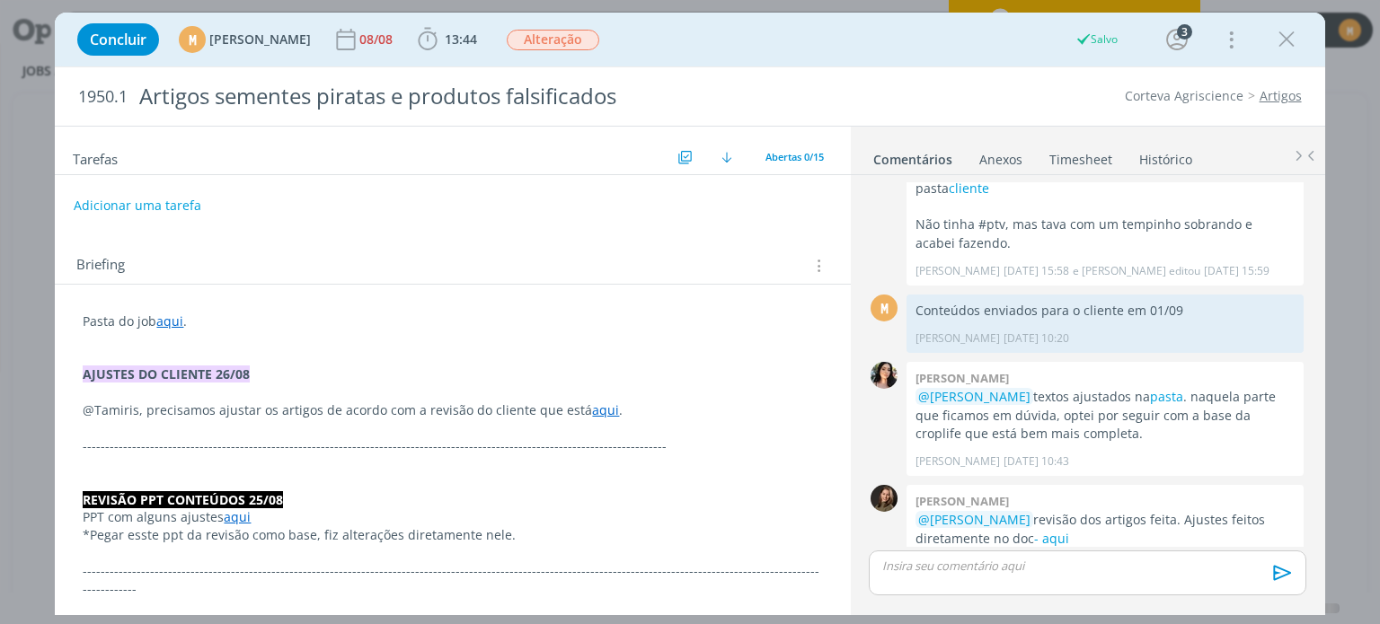
click at [1002, 559] on p "dialog" at bounding box center [1087, 566] width 408 height 16
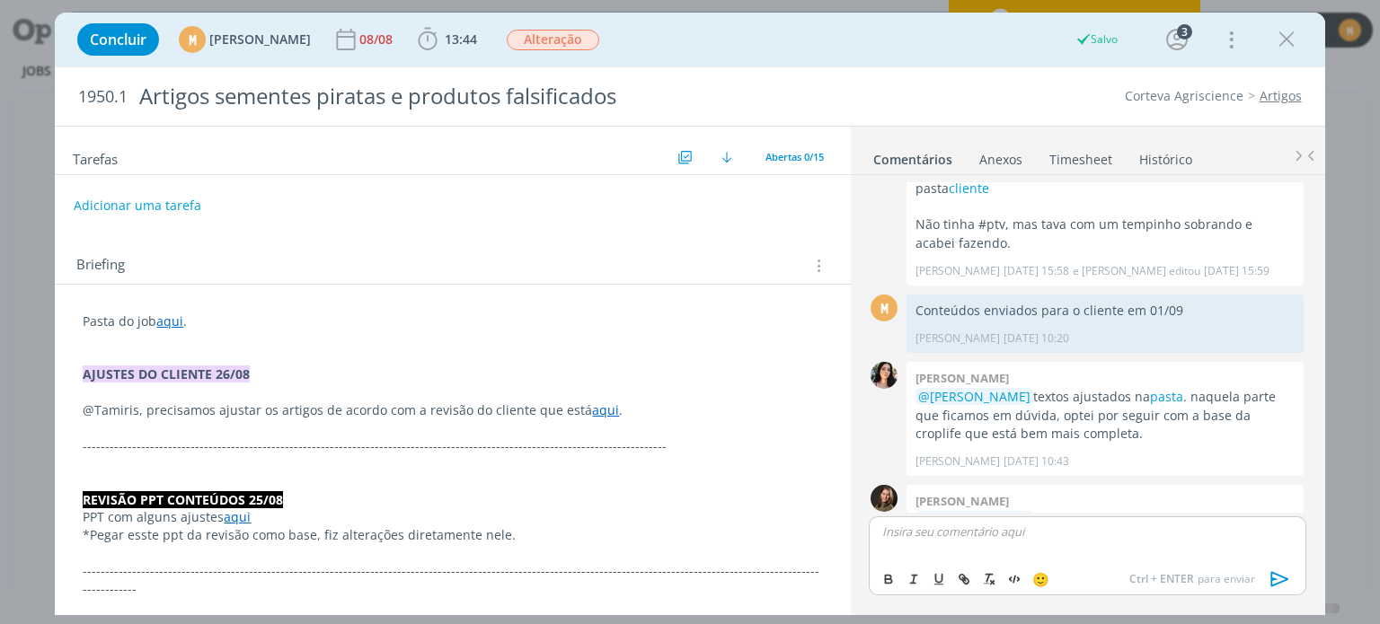
scroll to position [1525, 0]
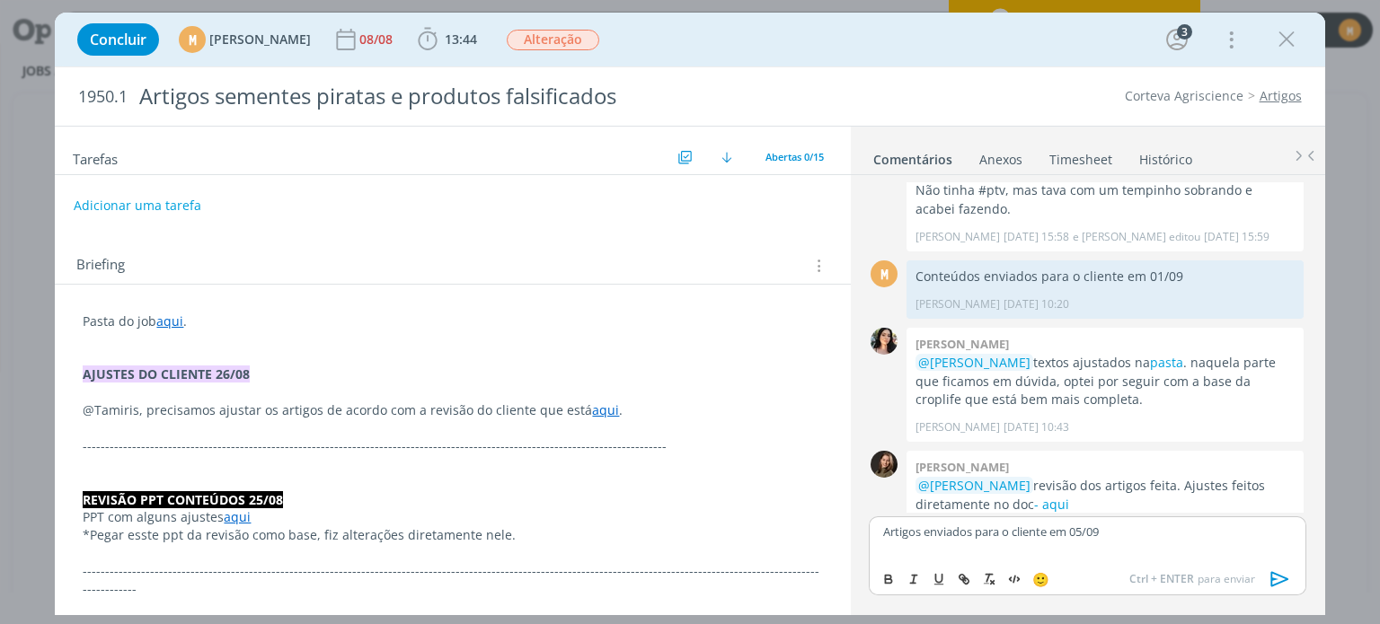
click at [1283, 580] on icon "dialog" at bounding box center [1280, 578] width 18 height 15
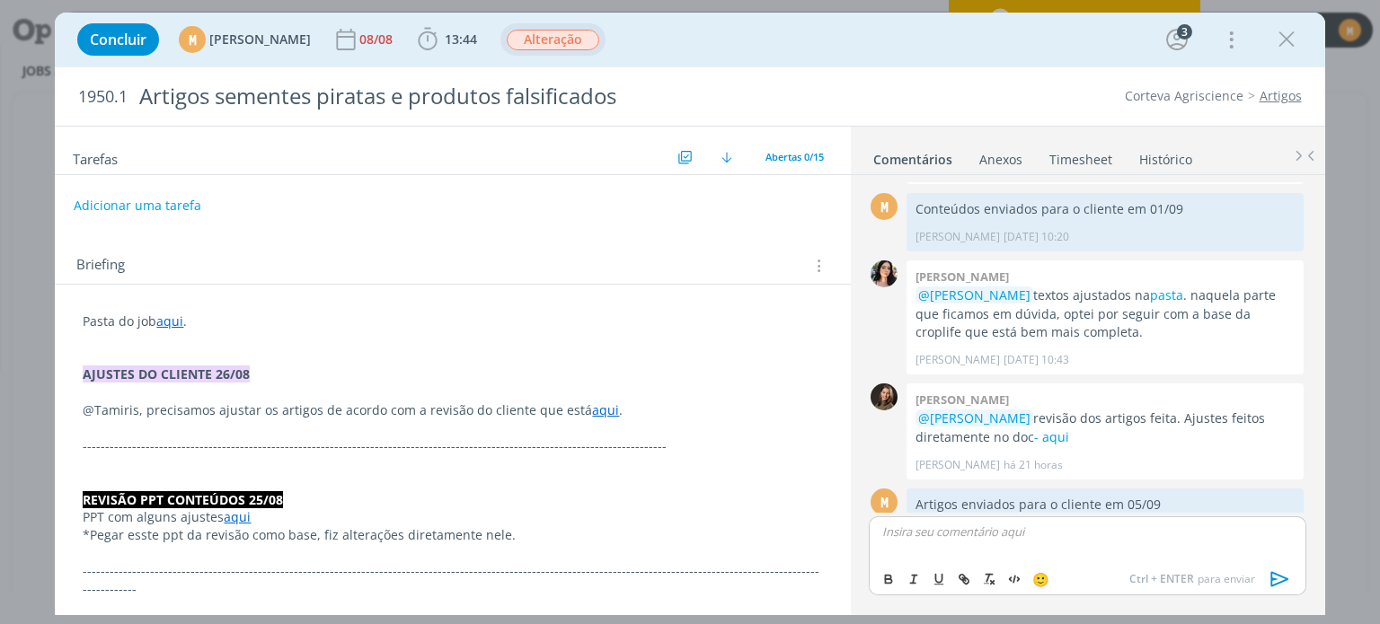
click at [598, 47] on span "Alteração" at bounding box center [553, 40] width 93 height 21
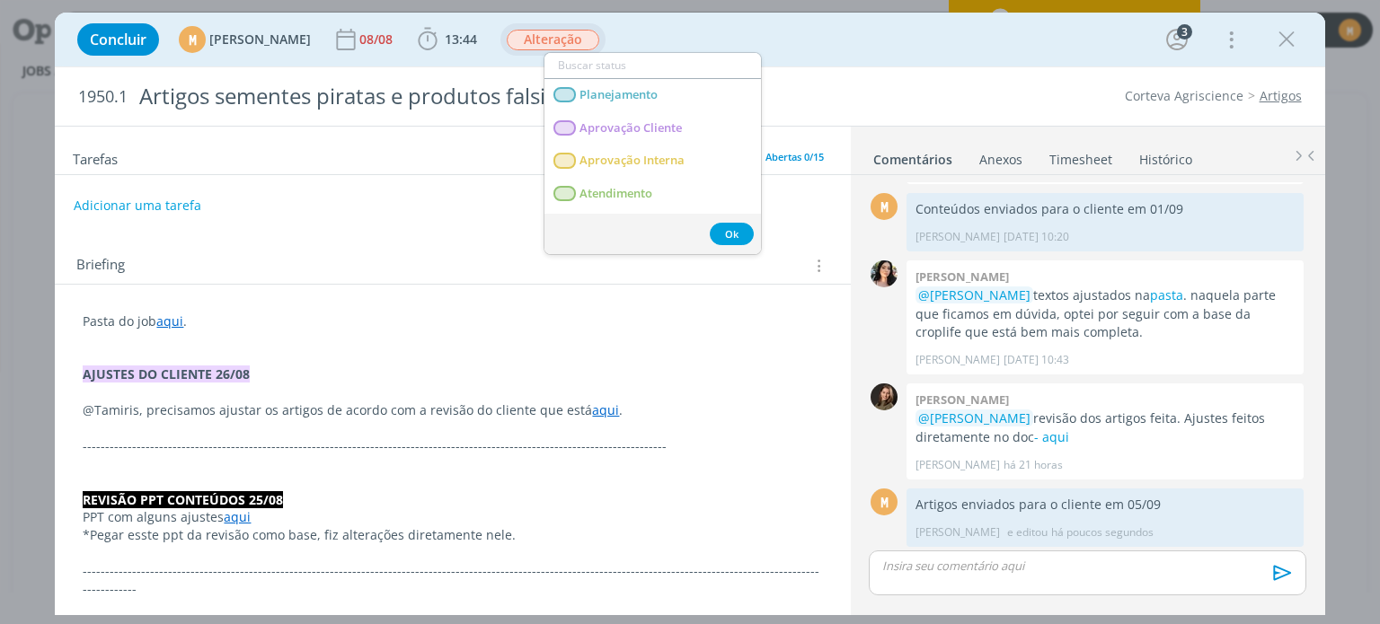
scroll to position [1558, 0]
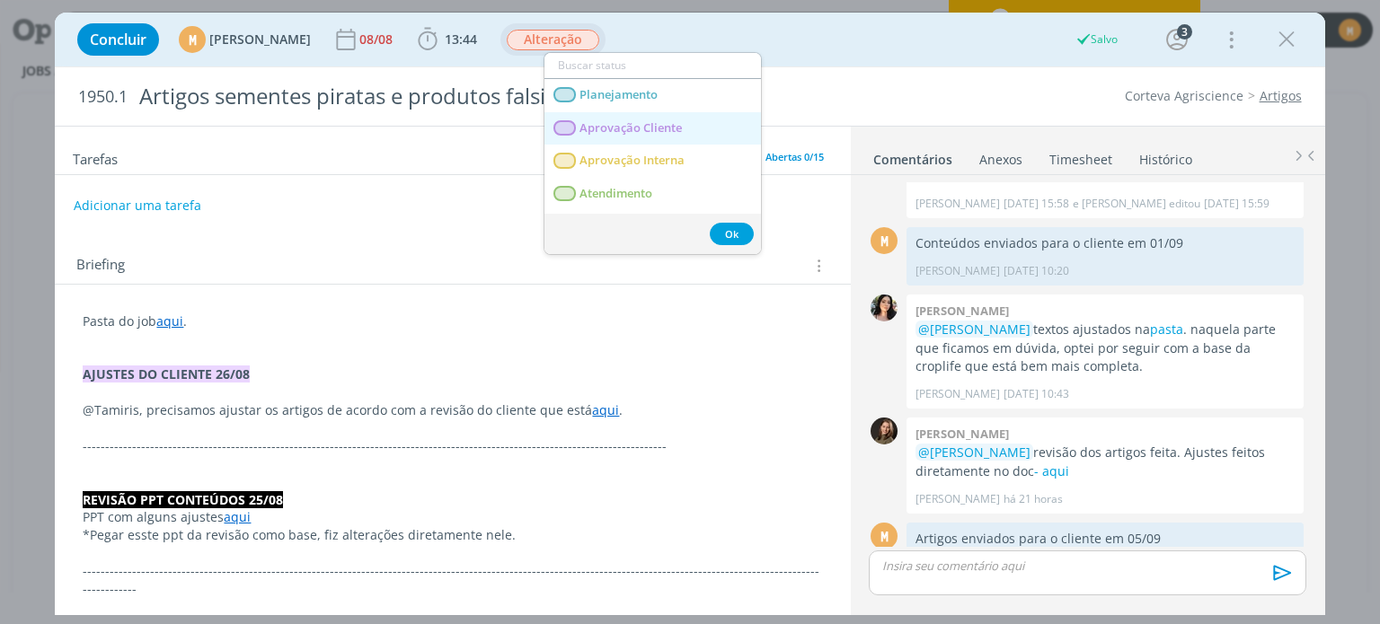
click at [626, 137] on Cliente "Aprovação Cliente" at bounding box center [653, 128] width 217 height 33
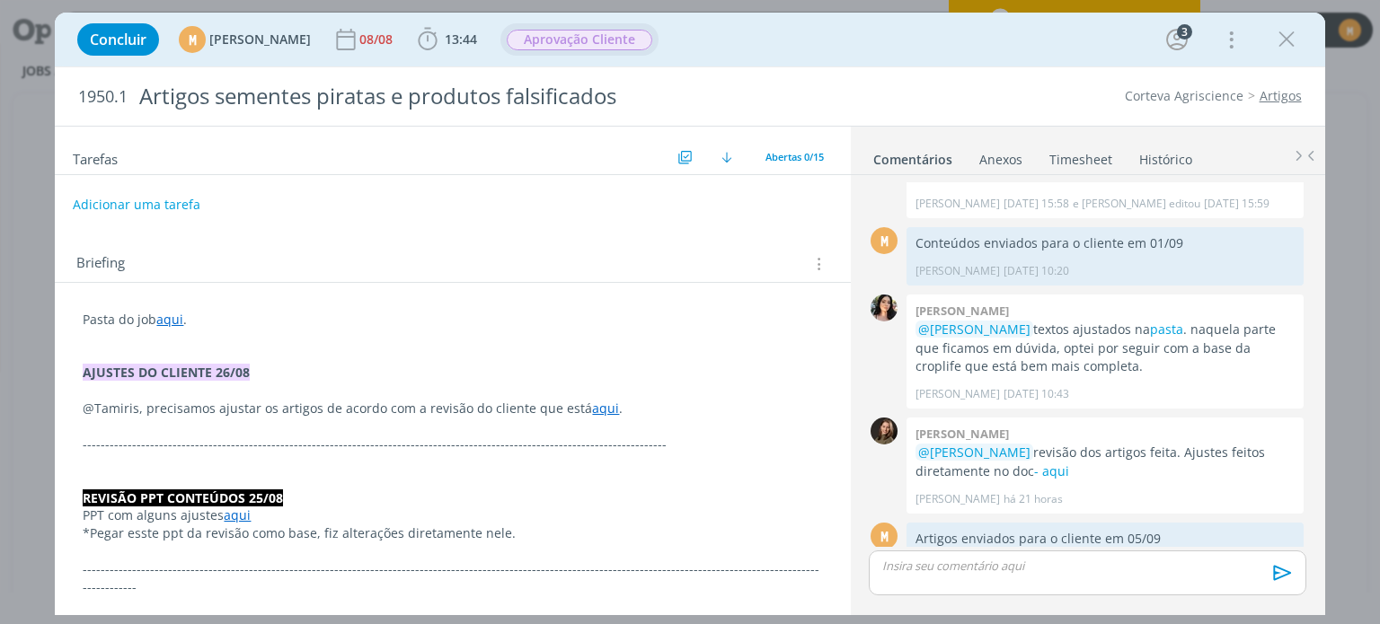
click at [153, 215] on button "Adicionar uma tarefa" at bounding box center [137, 205] width 128 height 31
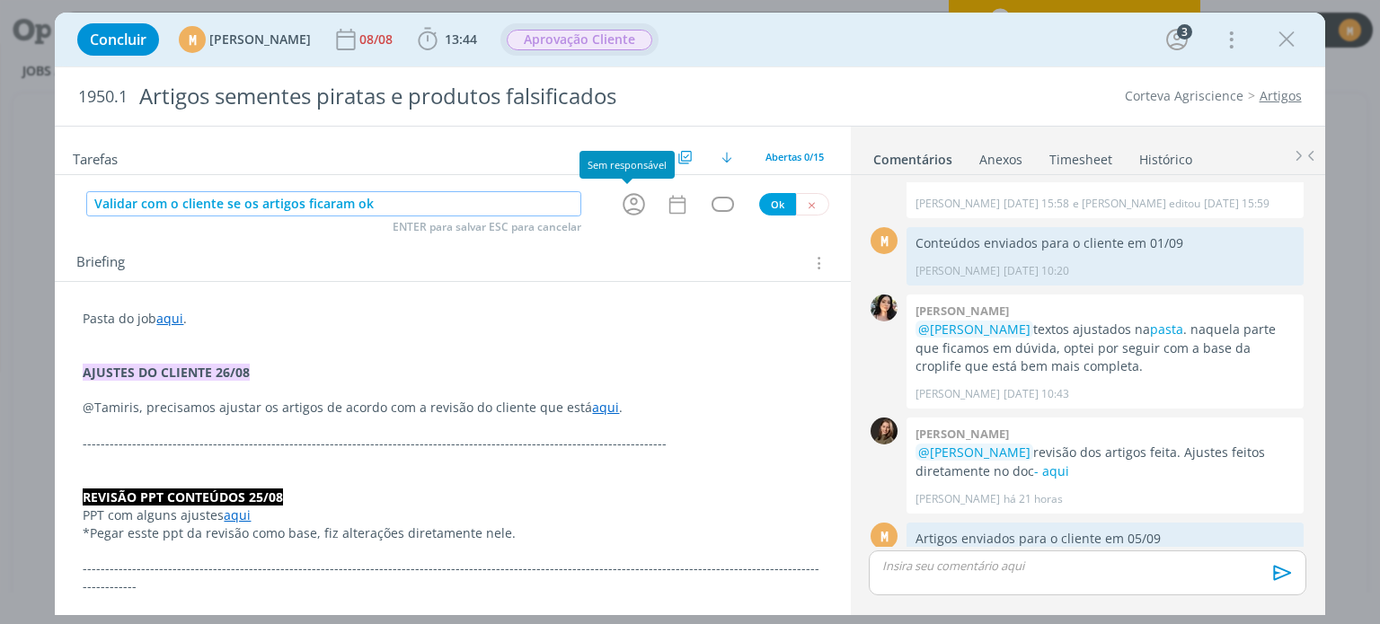
click at [623, 198] on icon "dialog" at bounding box center [634, 204] width 22 height 22
type input "Validar com o cliente se os artigos ficaram ok"
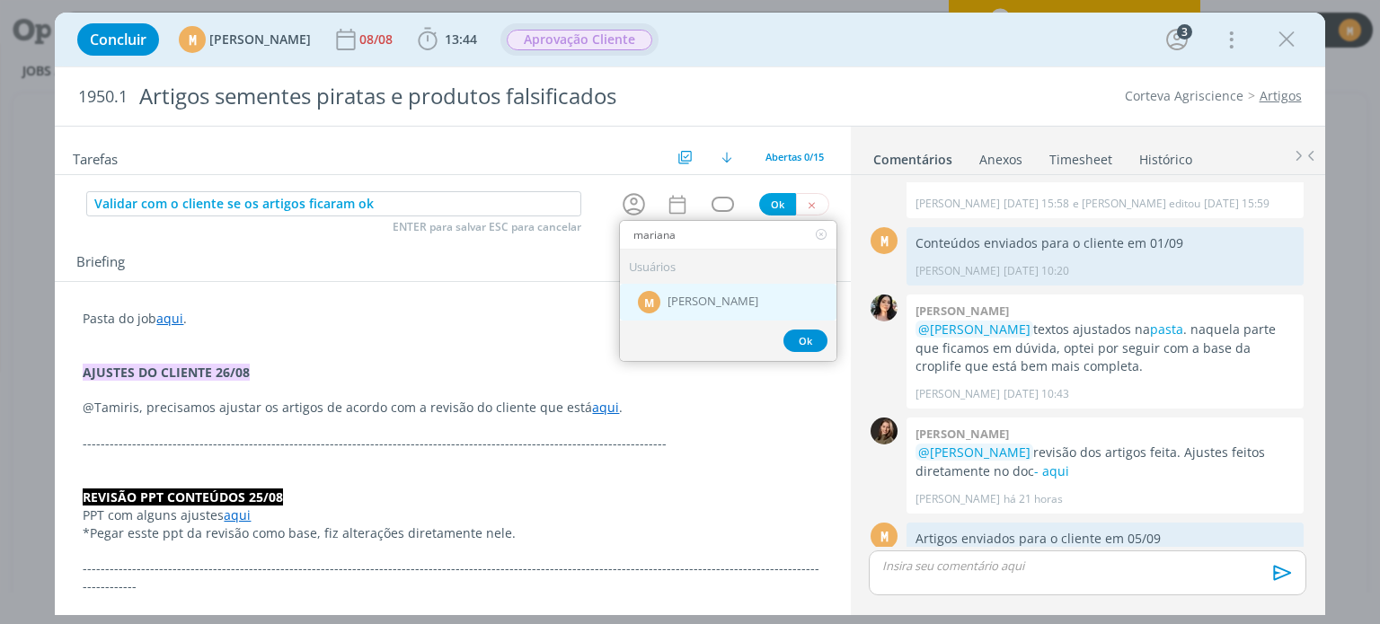
type input "mariana"
click at [690, 286] on div "M Mariana Kochenborger" at bounding box center [728, 302] width 217 height 37
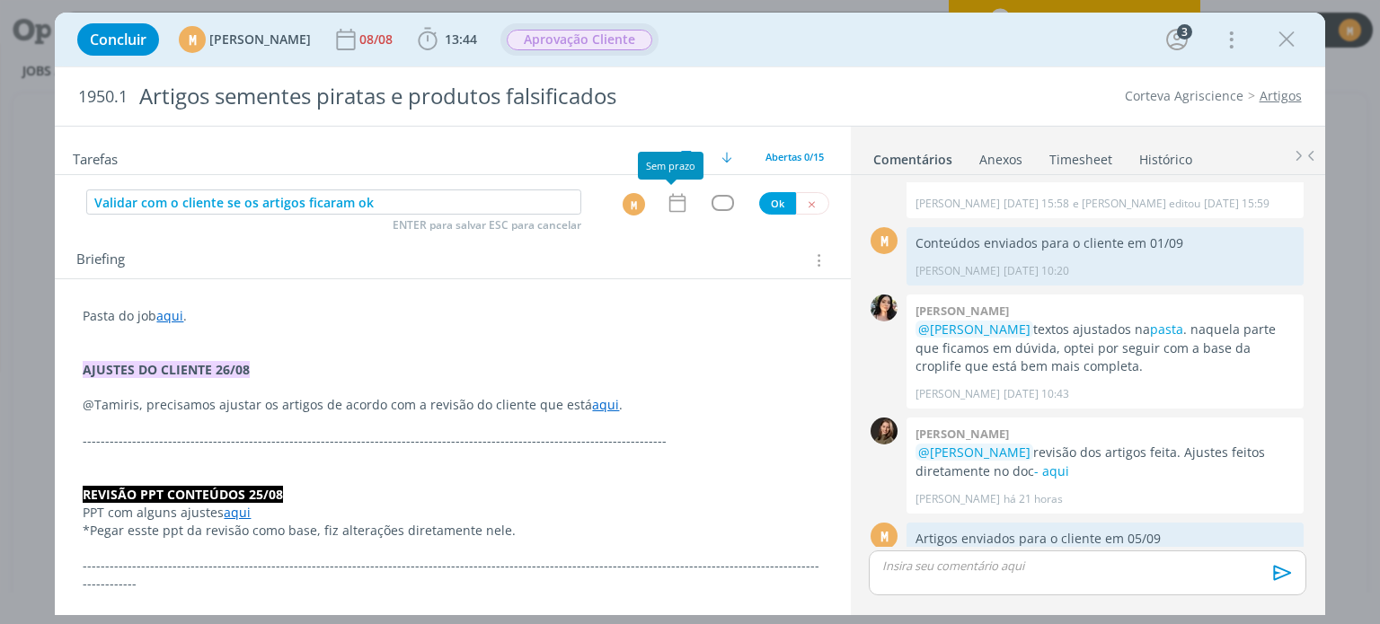
click at [676, 203] on icon "dialog" at bounding box center [677, 202] width 23 height 23
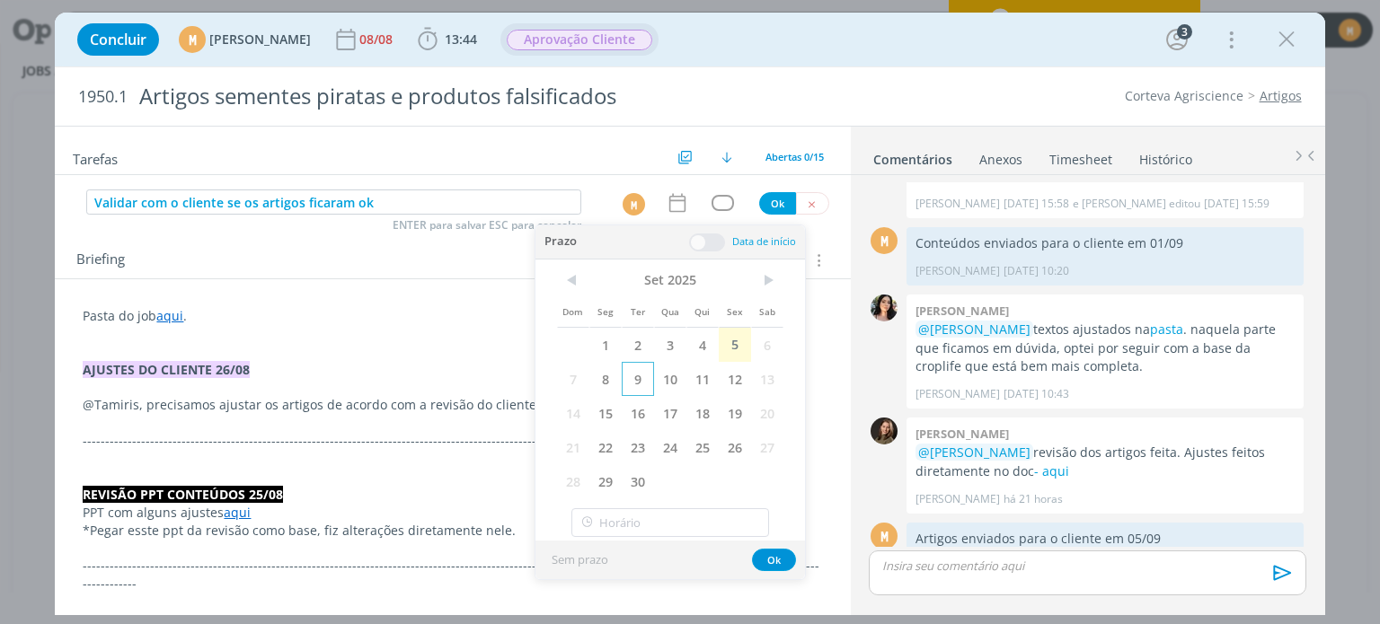
click at [643, 376] on span "9" at bounding box center [638, 379] width 32 height 34
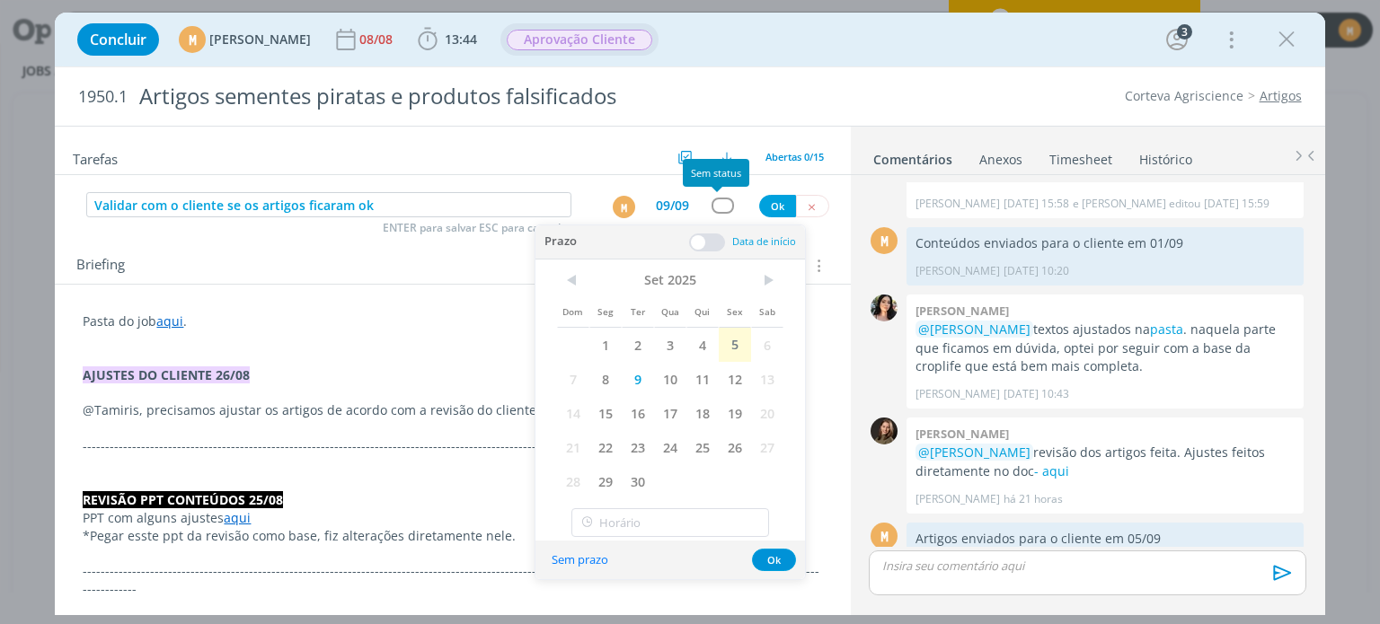
click at [716, 208] on div "dialog" at bounding box center [723, 205] width 22 height 15
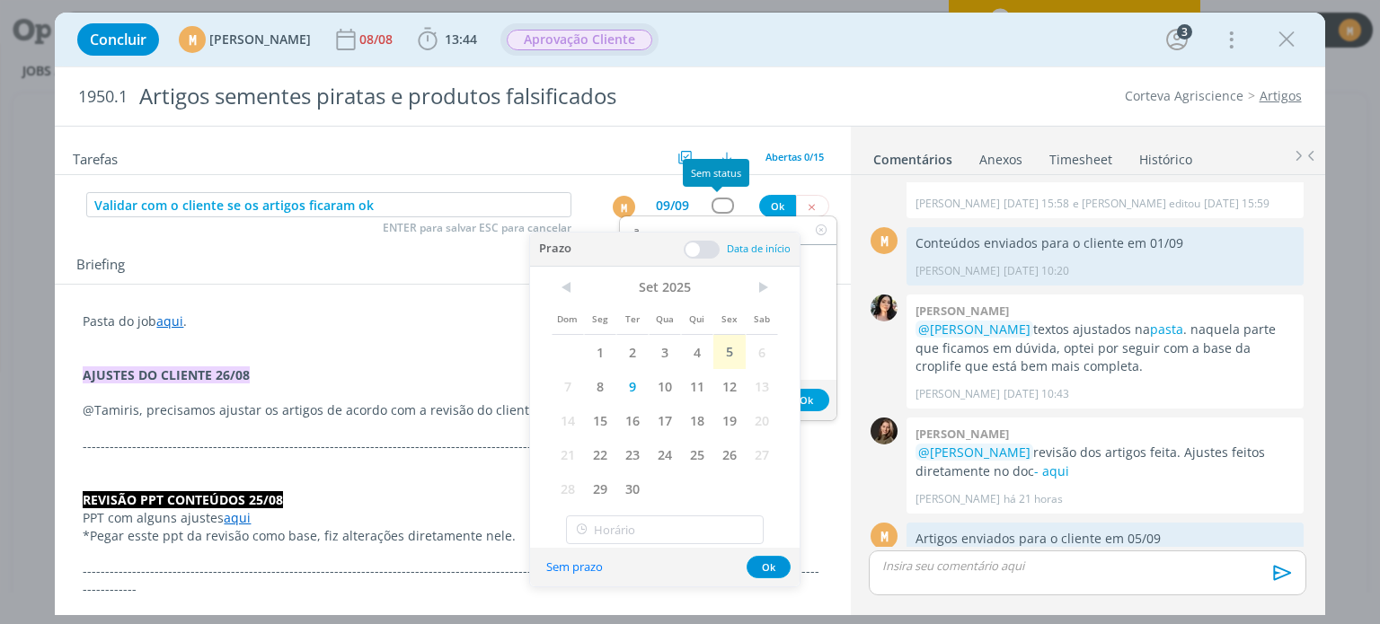
type input "at"
click at [771, 573] on button "Ok" at bounding box center [769, 567] width 44 height 22
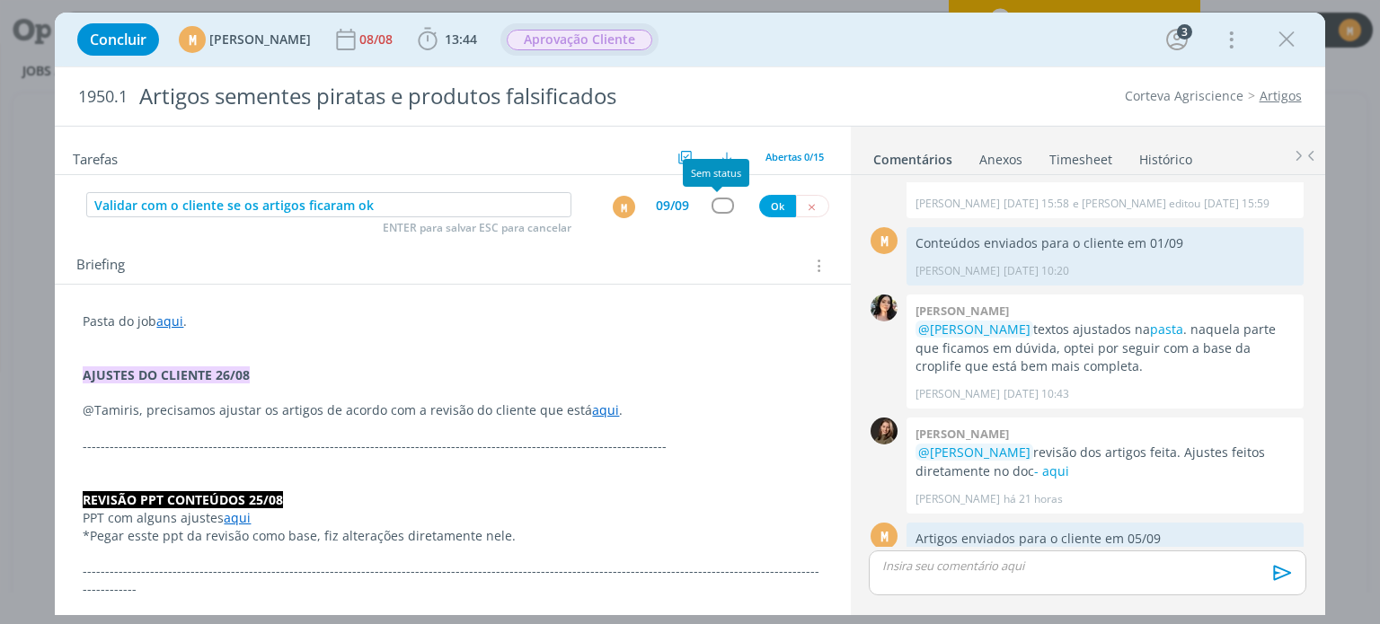
click at [712, 199] on div "dialog" at bounding box center [723, 205] width 22 height 15
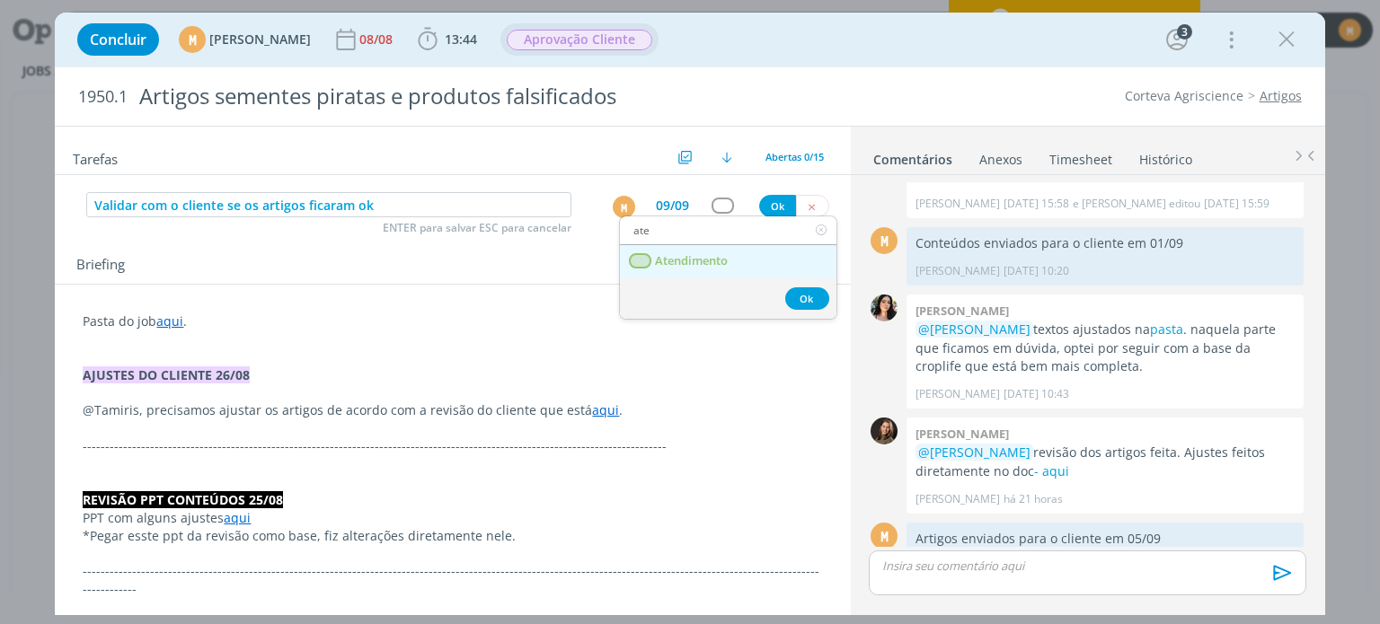
type input "ate"
click at [691, 255] on span "Atendimento" at bounding box center [692, 261] width 73 height 14
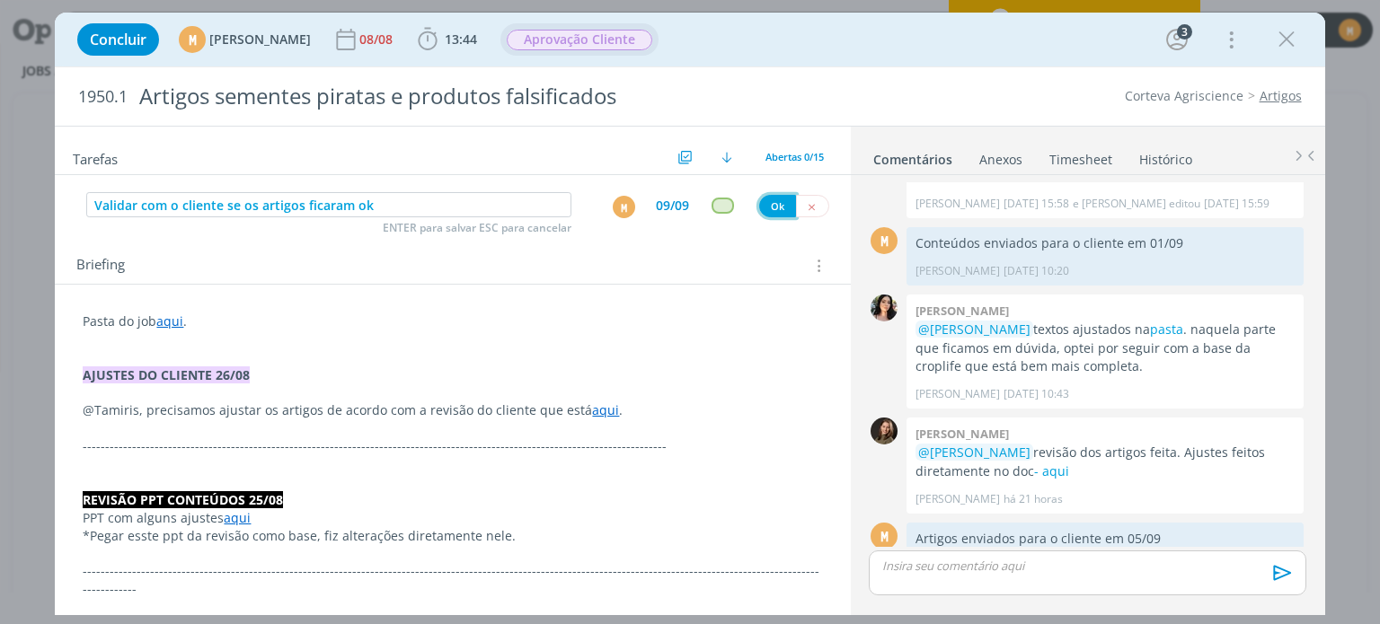
click at [768, 210] on button "Ok" at bounding box center [777, 206] width 37 height 22
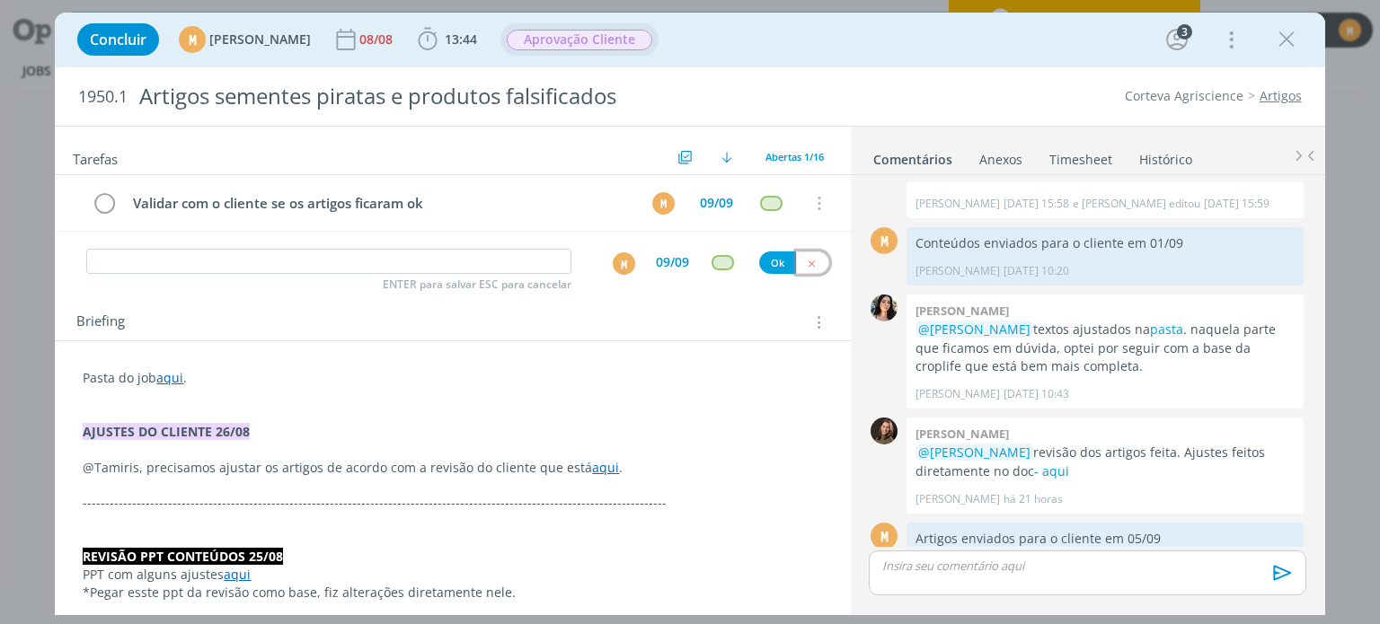
click at [811, 253] on button "dialog" at bounding box center [812, 263] width 33 height 22
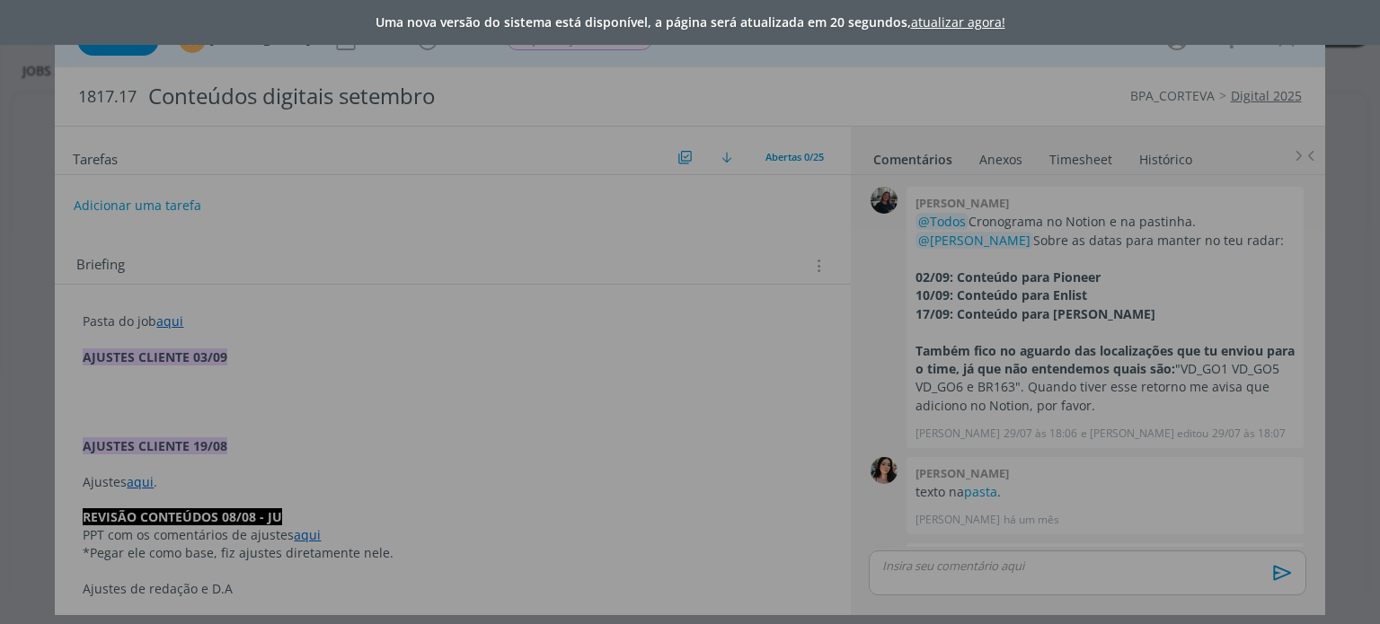
scroll to position [1351, 0]
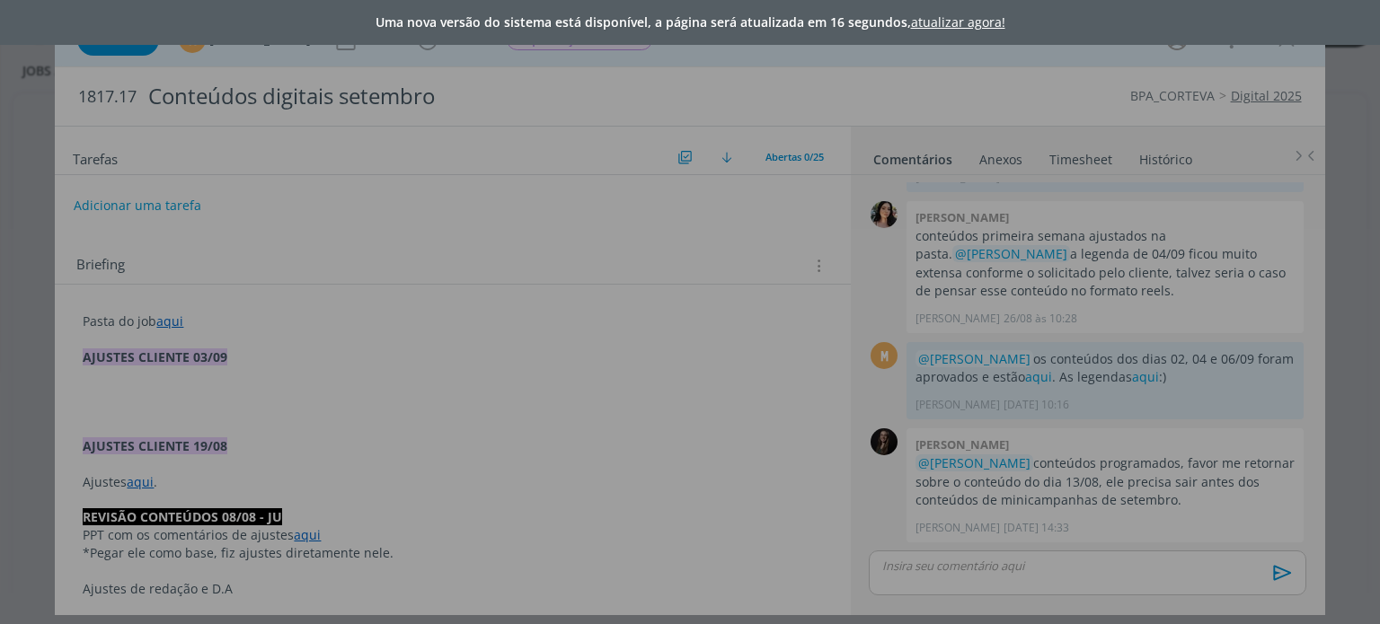
click at [958, 22] on link "atualizar agora!" at bounding box center [958, 21] width 94 height 17
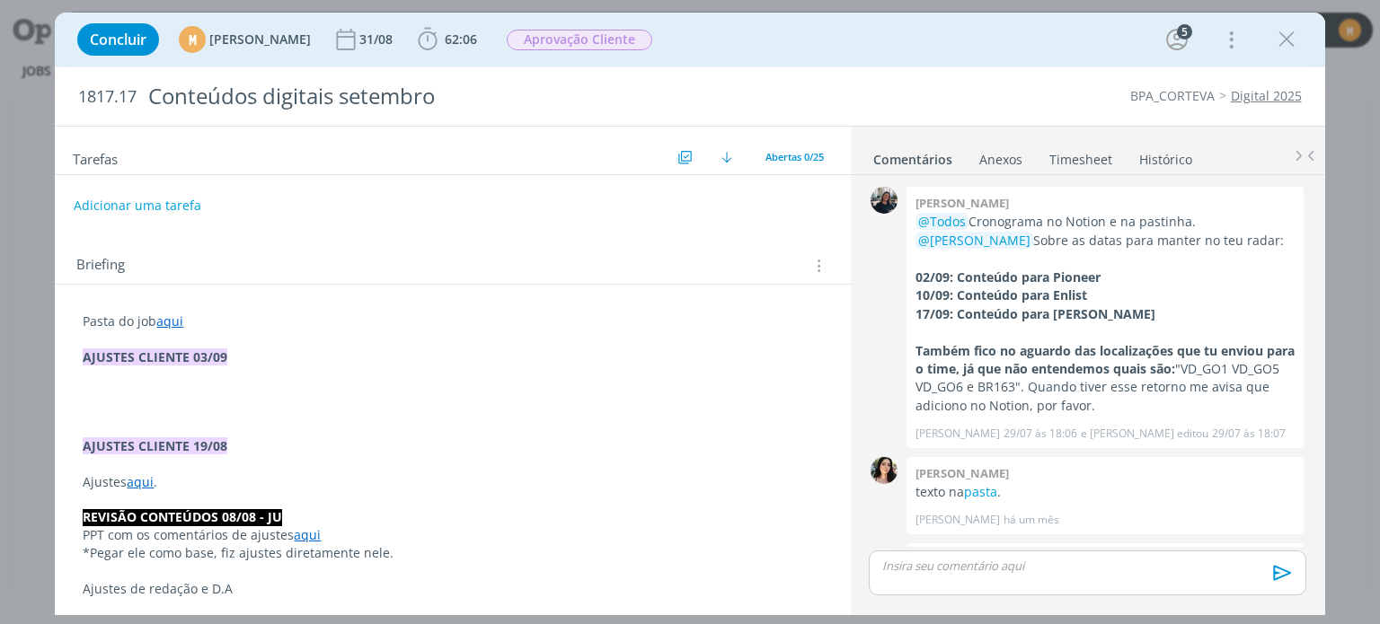
scroll to position [1351, 0]
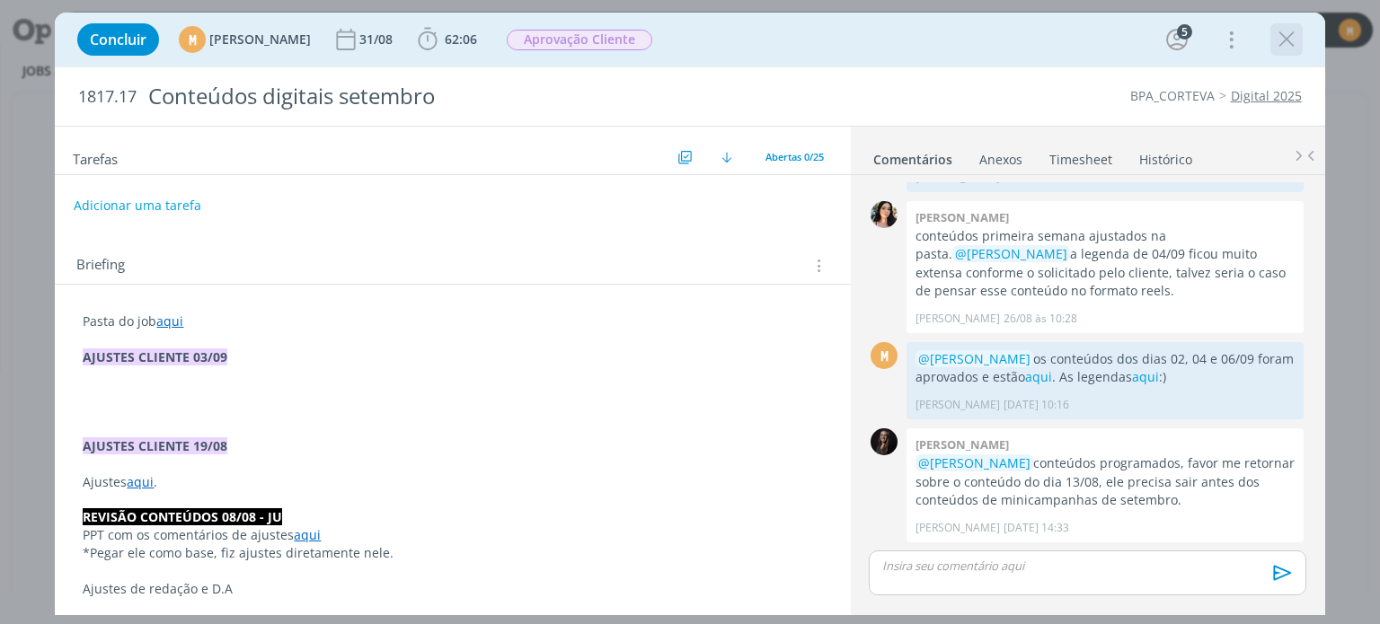
click at [1285, 46] on icon "dialog" at bounding box center [1286, 39] width 27 height 27
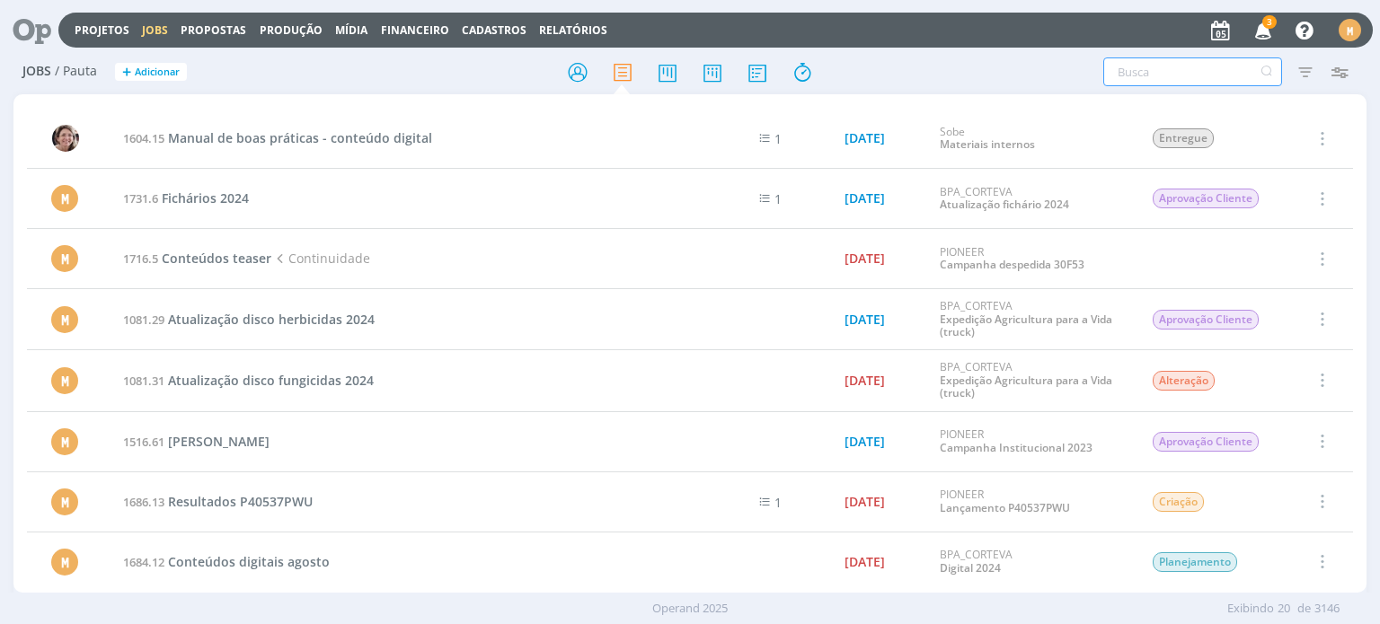
click at [1132, 72] on input "text" at bounding box center [1192, 72] width 179 height 29
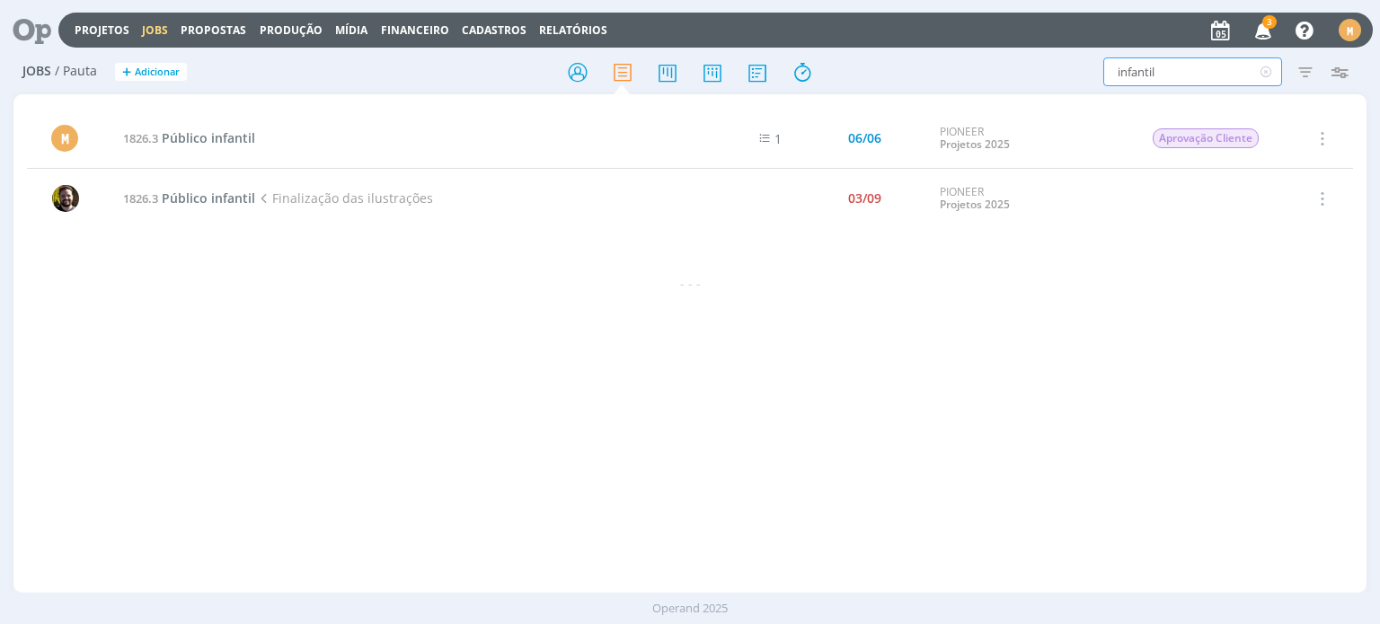
type input "infantil"
click at [223, 189] on td "1826.3 Público infantil Finalização das ilustrações" at bounding box center [402, 199] width 580 height 60
click at [226, 198] on span "Público infantil" at bounding box center [208, 198] width 93 height 17
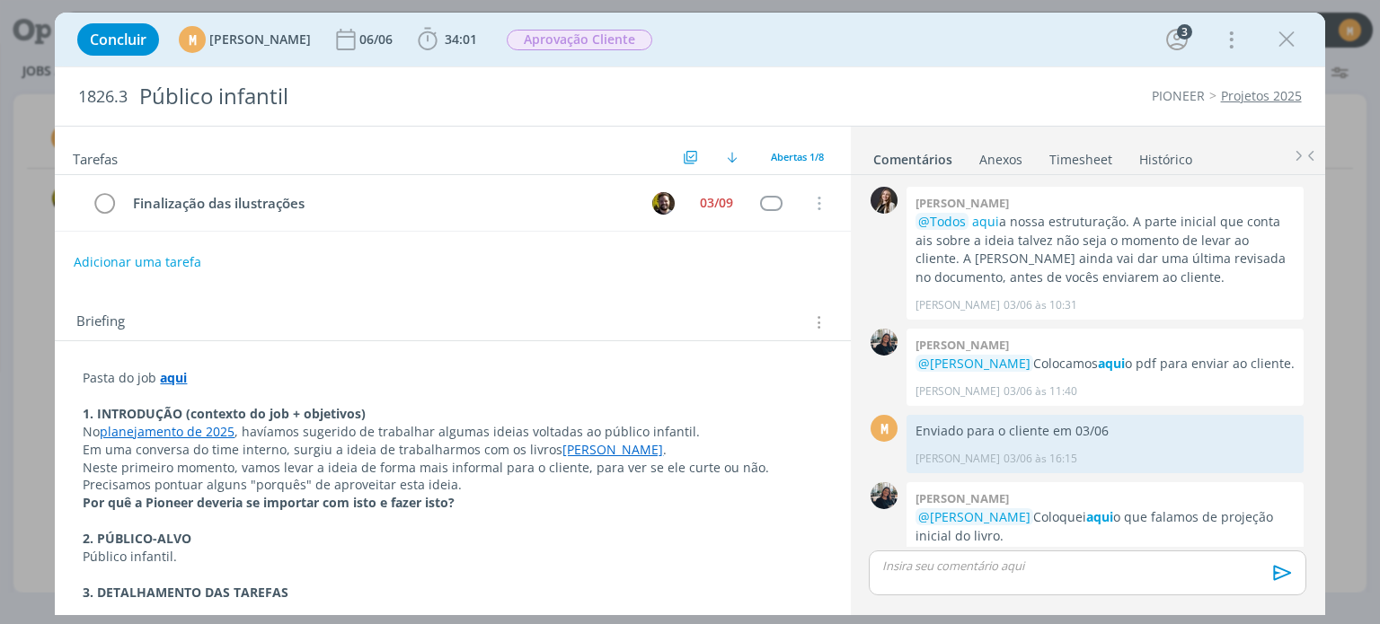
scroll to position [391, 0]
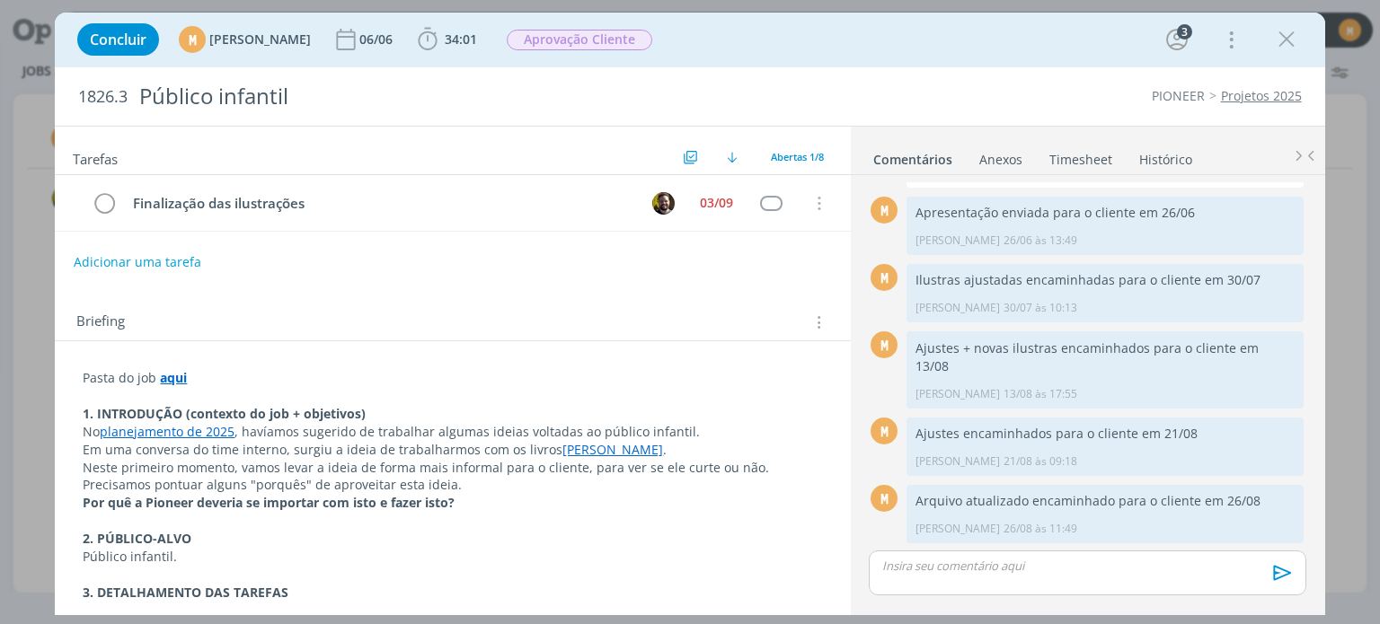
click at [1077, 158] on link "Timesheet" at bounding box center [1081, 156] width 65 height 26
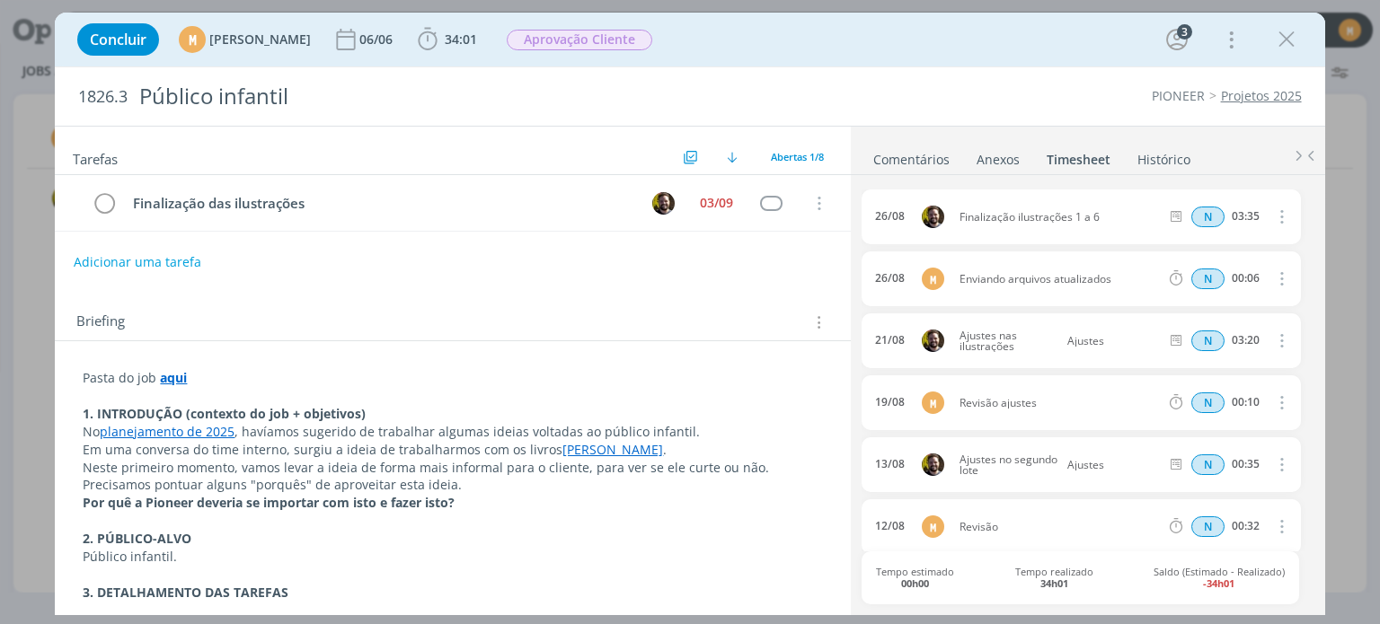
click at [924, 151] on link "Comentários" at bounding box center [912, 156] width 78 height 26
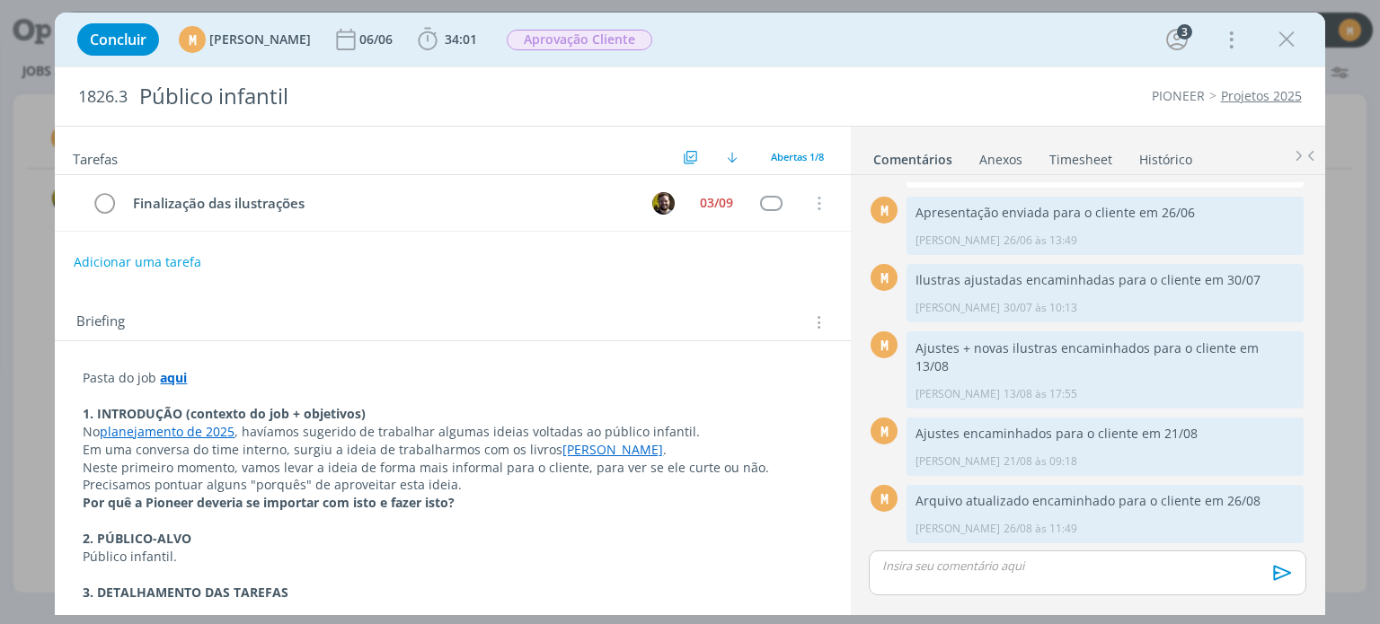
scroll to position [0, 0]
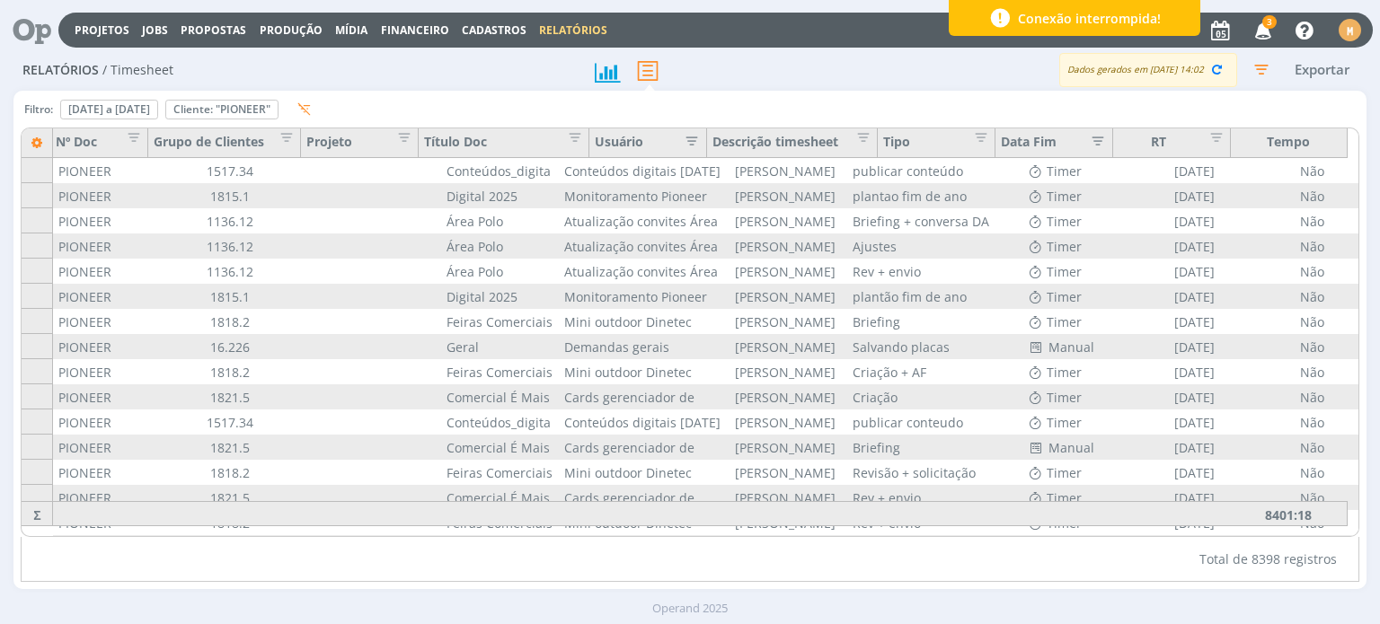
scroll to position [0, 140]
